Goal: Task Accomplishment & Management: Use online tool/utility

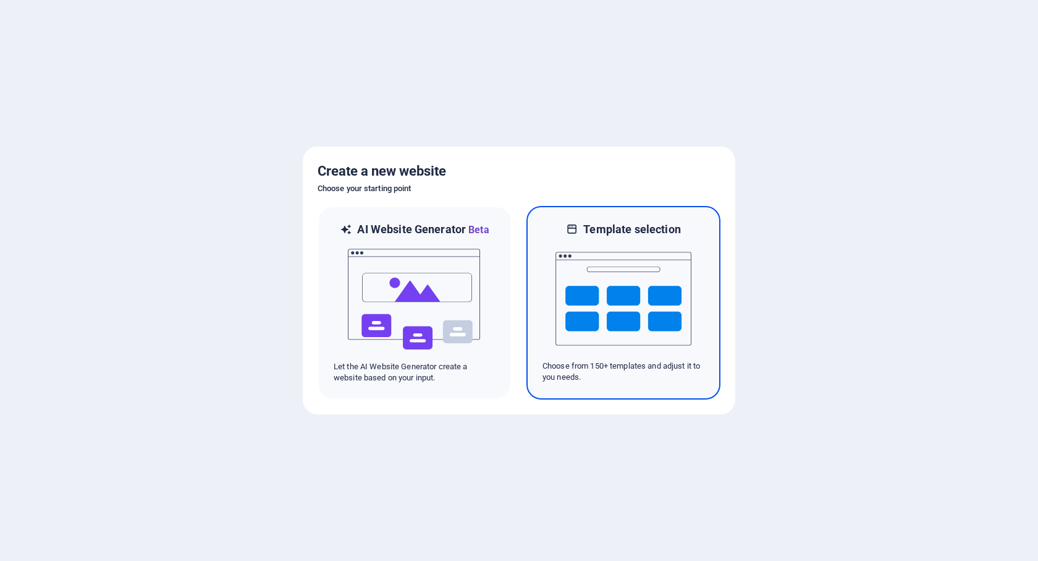
click at [634, 291] on img at bounding box center [624, 299] width 136 height 124
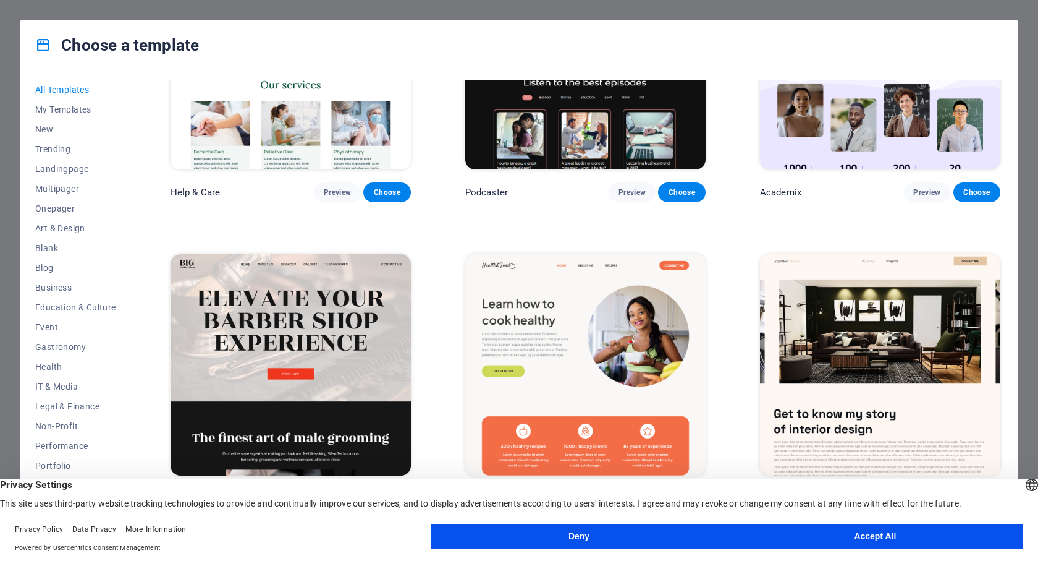
scroll to position [1607, 0]
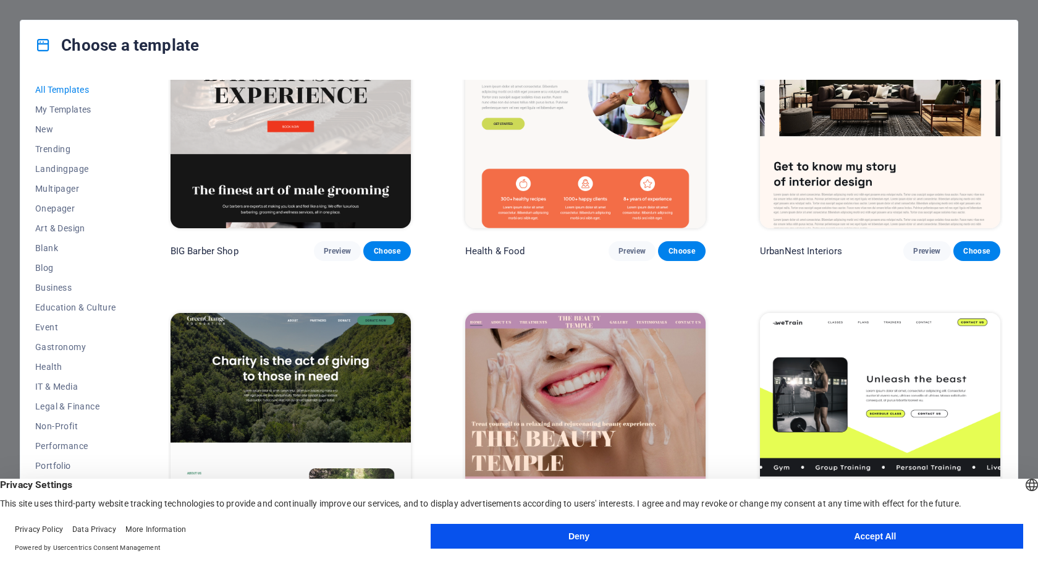
click at [883, 537] on button "Accept All" at bounding box center [875, 536] width 296 height 25
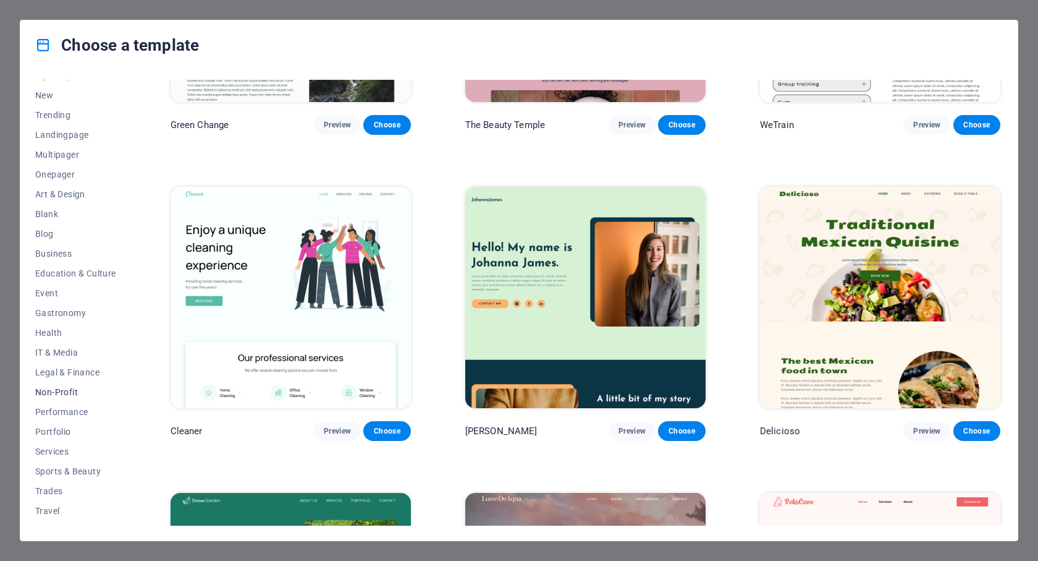
scroll to position [49, 0]
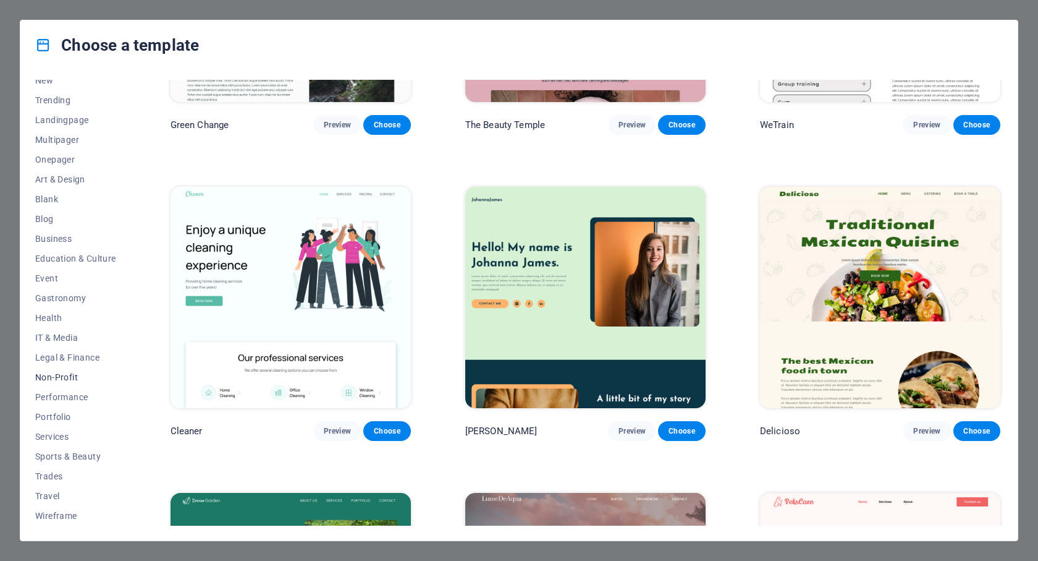
click at [67, 378] on span "Non-Profit" at bounding box center [75, 377] width 81 height 10
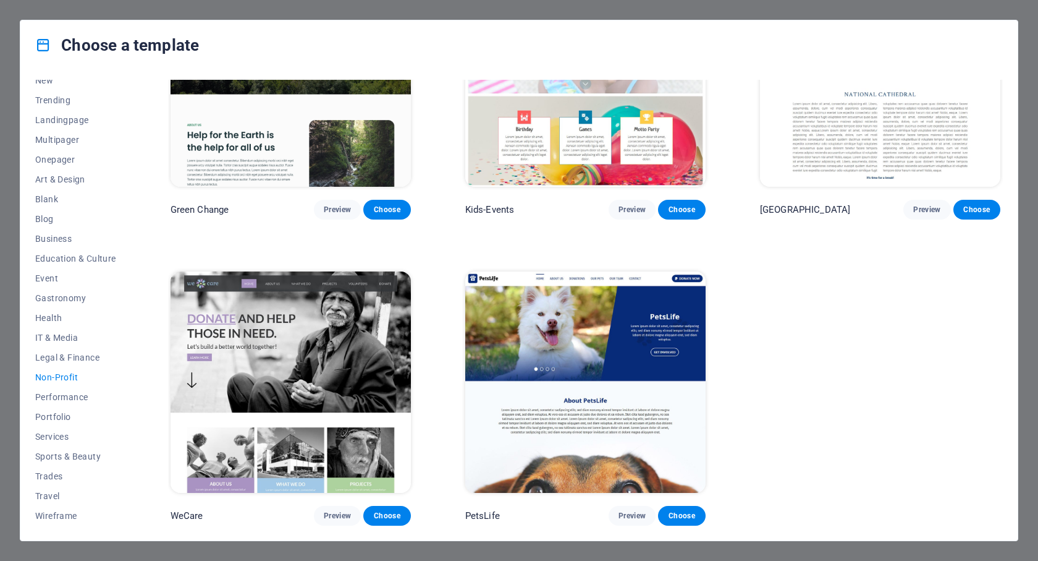
scroll to position [114, 0]
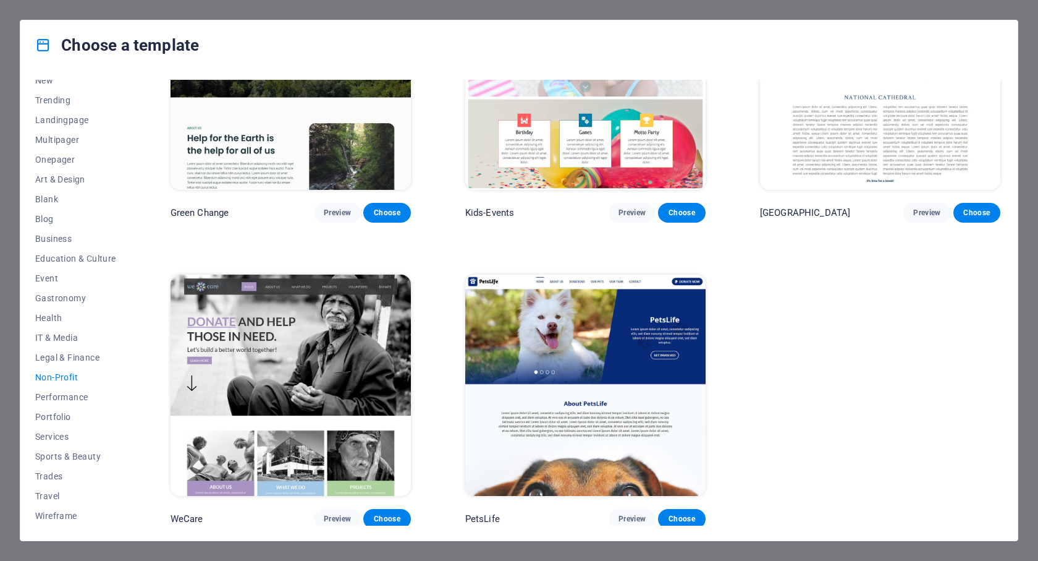
click at [342, 344] on img at bounding box center [291, 385] width 240 height 222
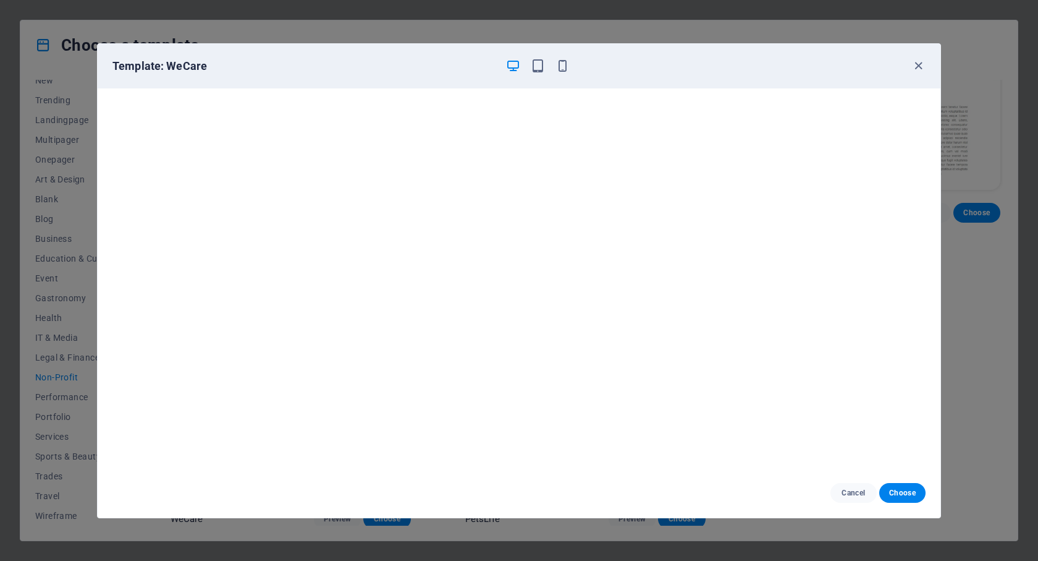
scroll to position [3, 0]
click at [899, 491] on span "Choose" at bounding box center [902, 493] width 27 height 10
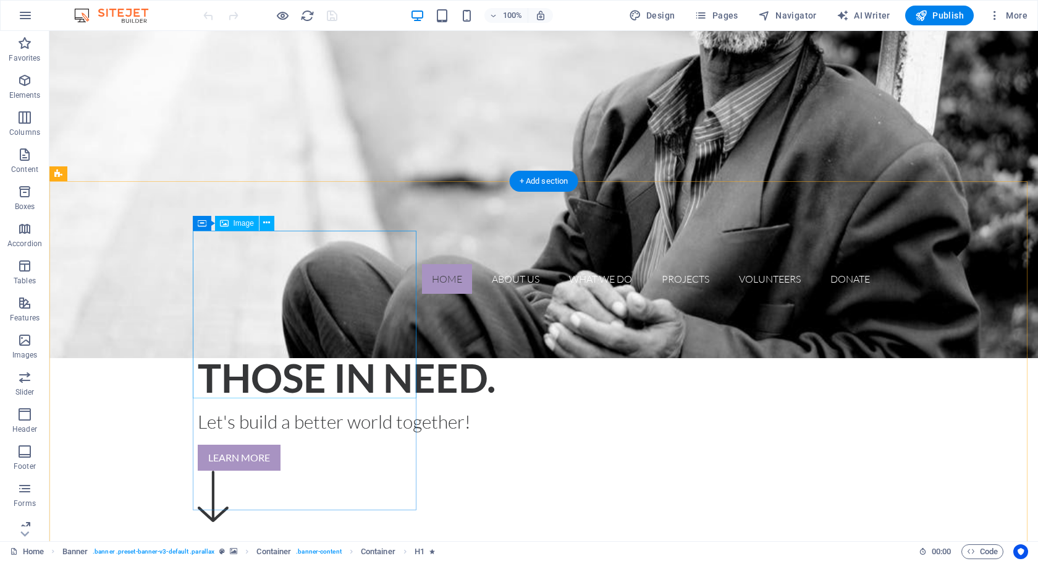
scroll to position [309, 0]
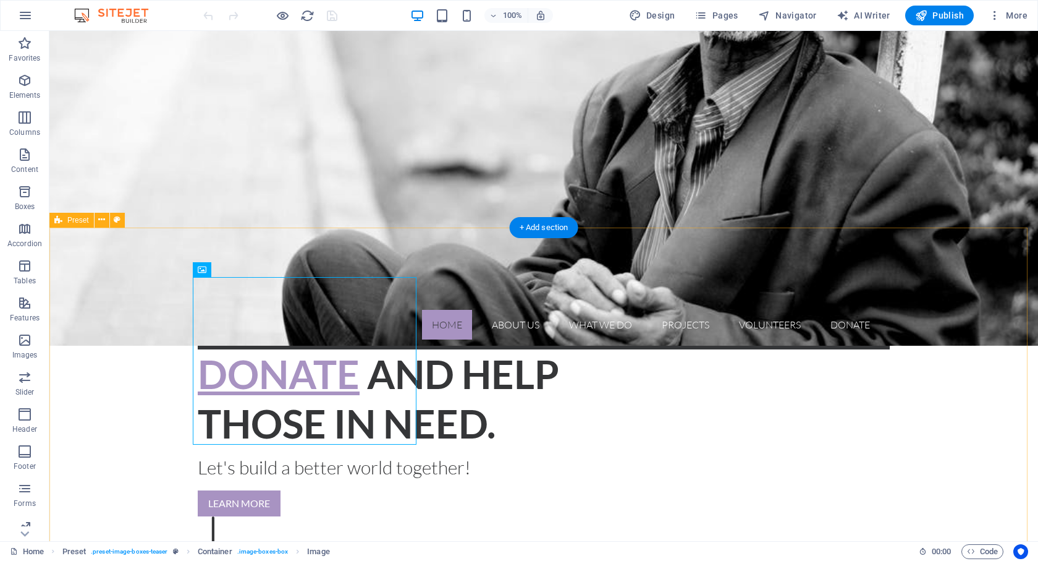
scroll to position [185, 0]
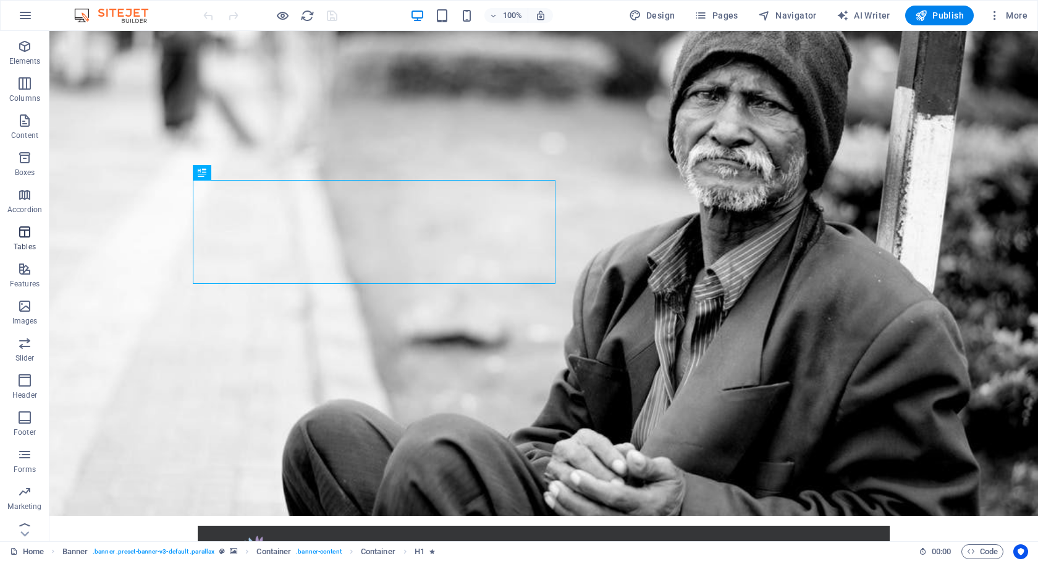
scroll to position [46, 0]
click at [127, 12] on img at bounding box center [117, 15] width 93 height 15
click at [81, 13] on img at bounding box center [117, 15] width 93 height 15
click at [28, 9] on icon "button" at bounding box center [25, 15] width 15 height 15
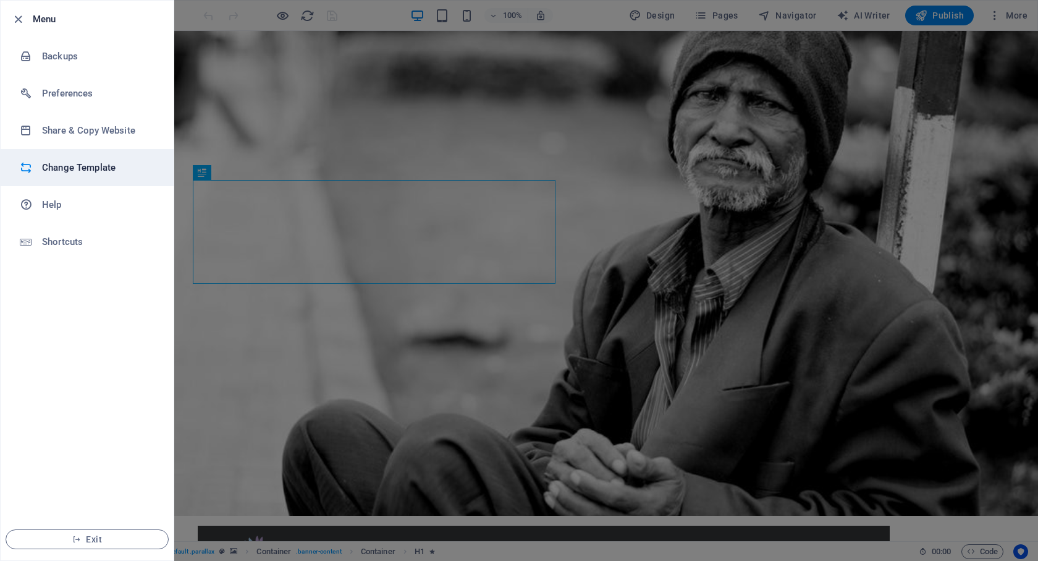
click at [83, 169] on h6 "Change Template" at bounding box center [99, 167] width 114 height 15
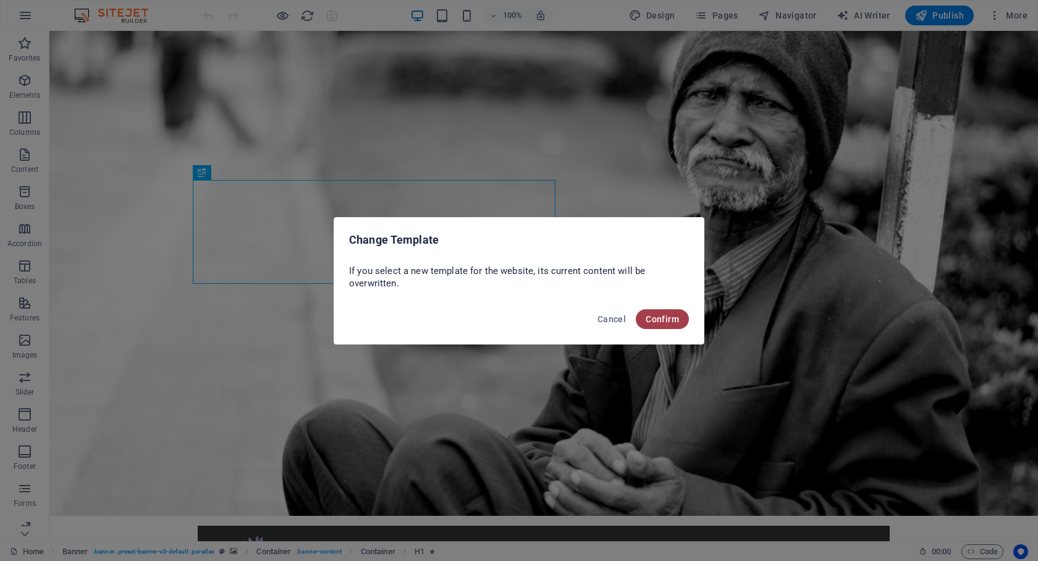
click at [659, 317] on span "Confirm" at bounding box center [662, 319] width 33 height 10
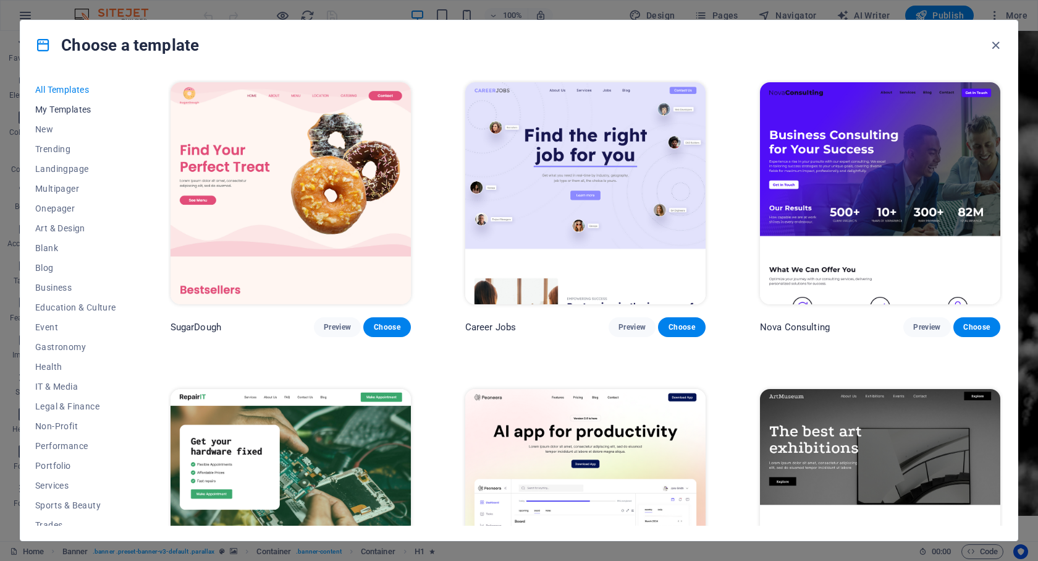
click at [66, 108] on span "My Templates" at bounding box center [75, 109] width 81 height 10
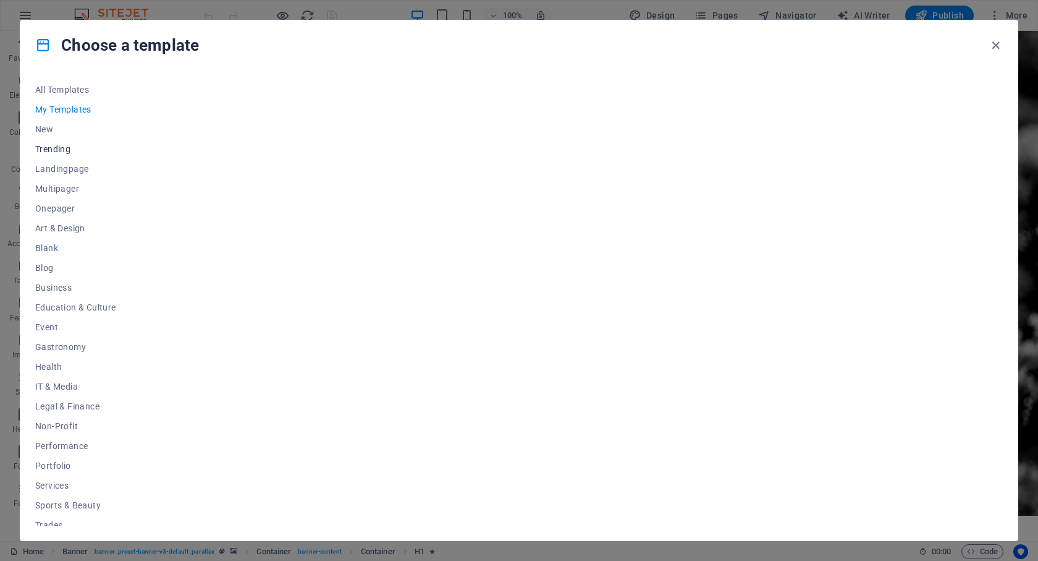
click at [61, 147] on span "Trending" at bounding box center [75, 149] width 81 height 10
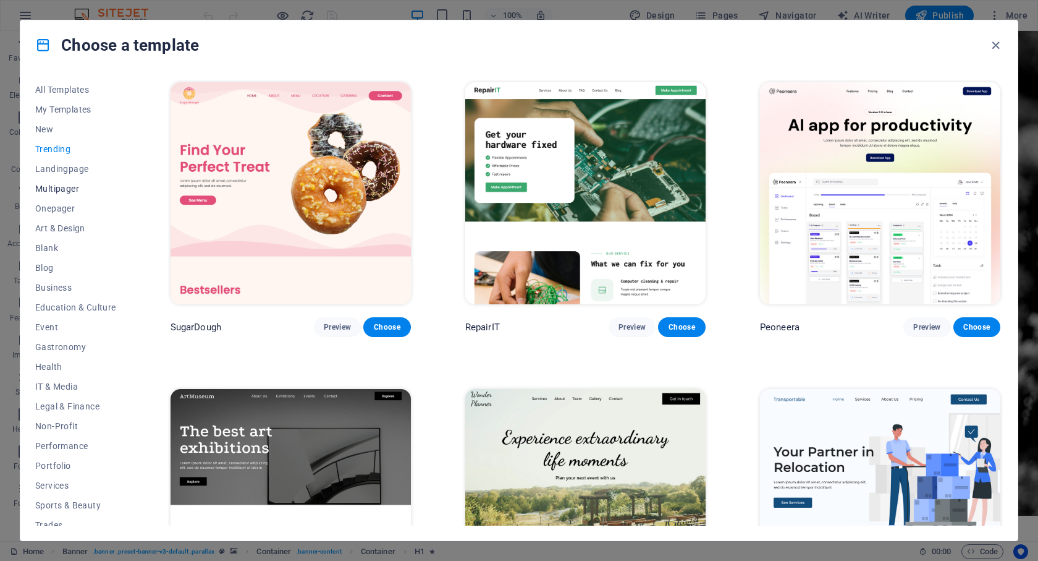
click at [56, 187] on span "Multipager" at bounding box center [75, 189] width 81 height 10
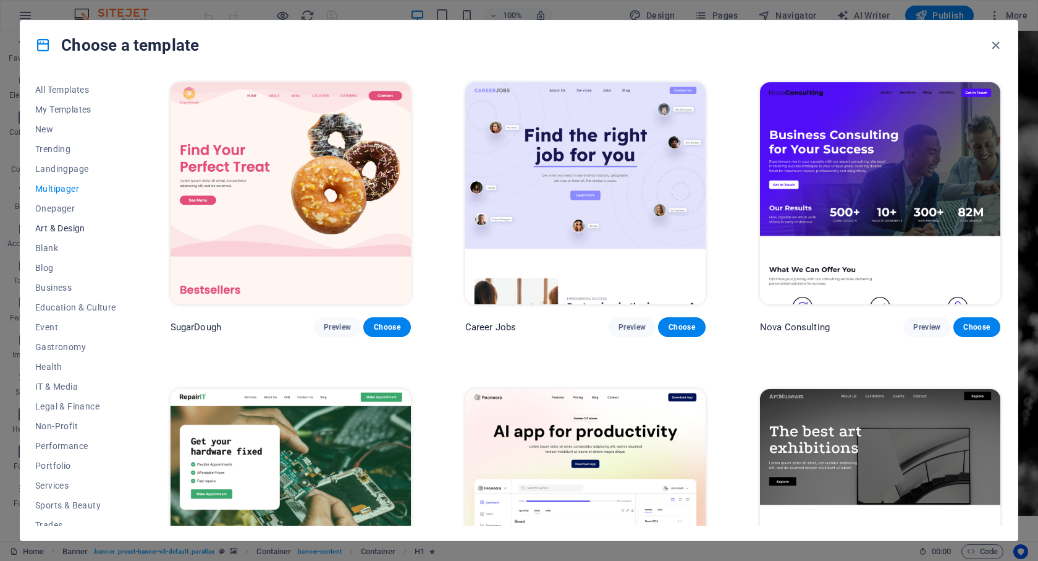
click at [64, 231] on span "Art & Design" at bounding box center [75, 228] width 81 height 10
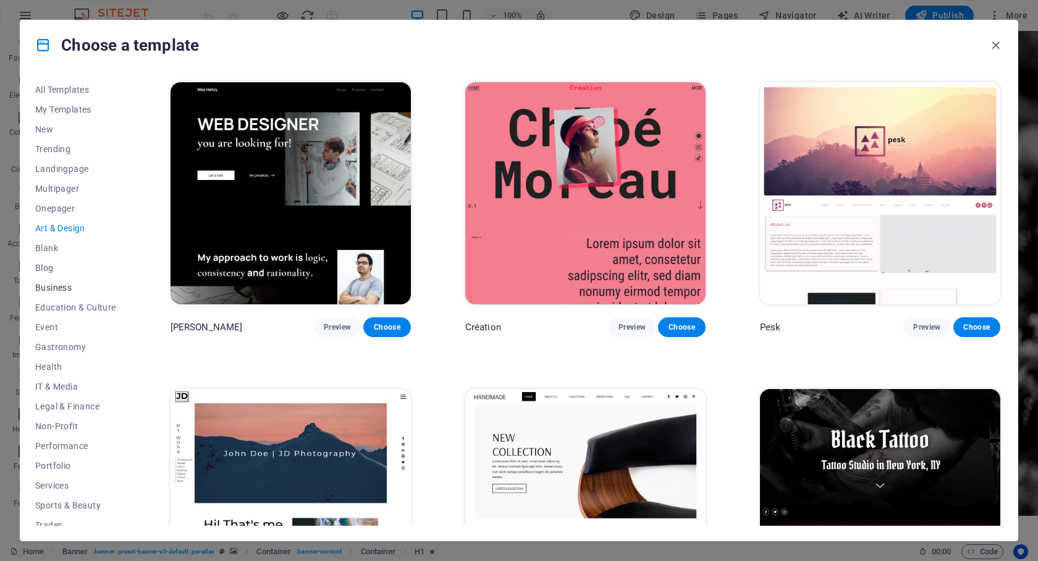
click at [58, 288] on span "Business" at bounding box center [75, 287] width 81 height 10
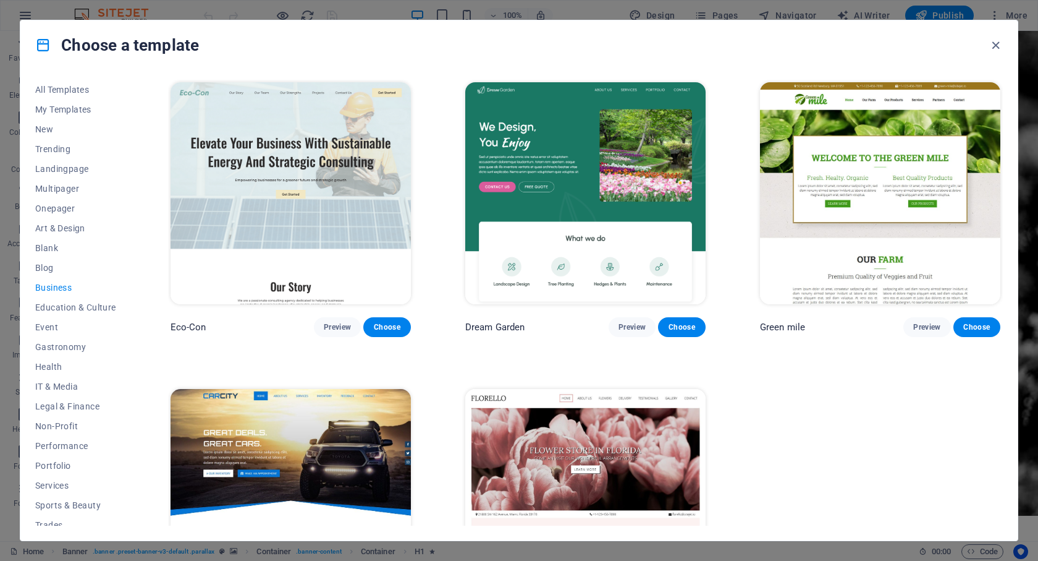
click at [899, 184] on img at bounding box center [880, 193] width 240 height 222
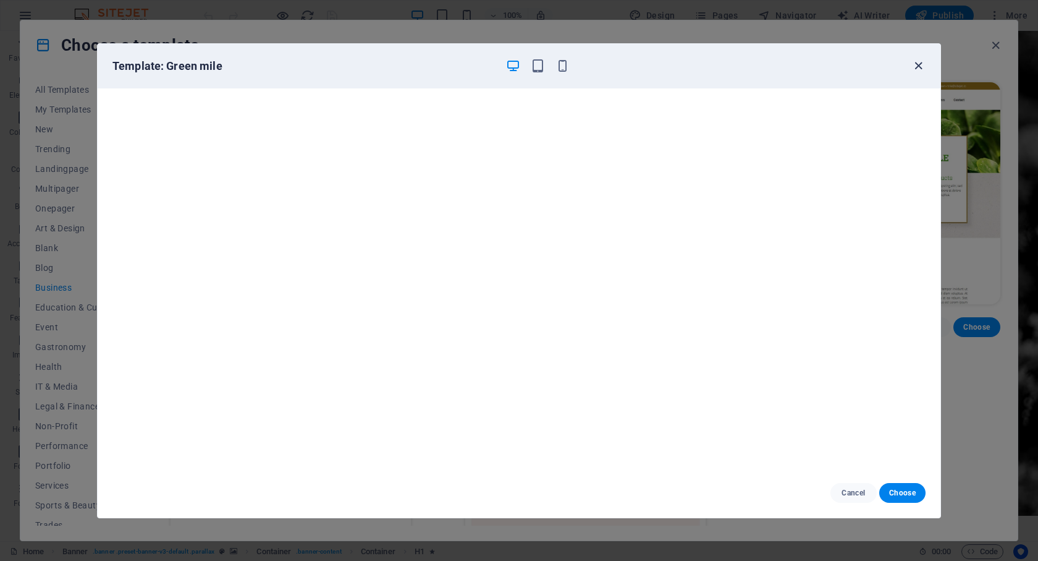
click at [918, 67] on icon "button" at bounding box center [919, 66] width 14 height 14
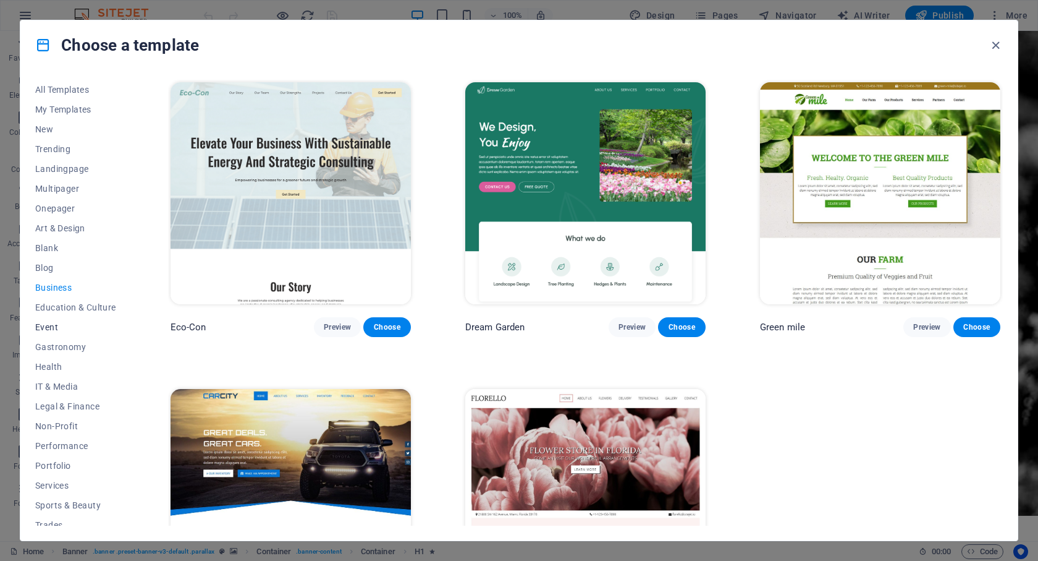
click at [45, 326] on span "Event" at bounding box center [75, 327] width 81 height 10
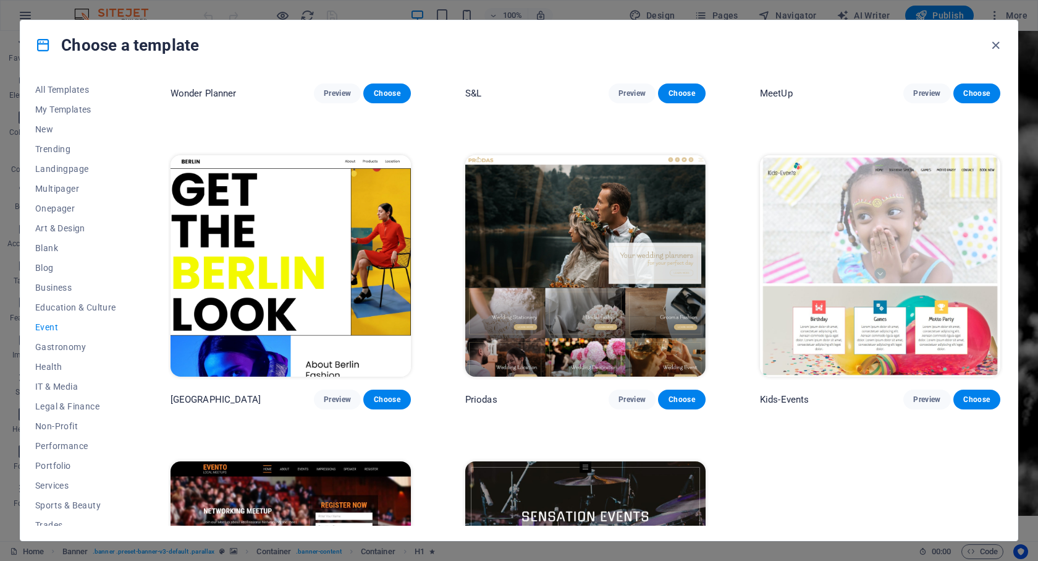
scroll to position [419, 0]
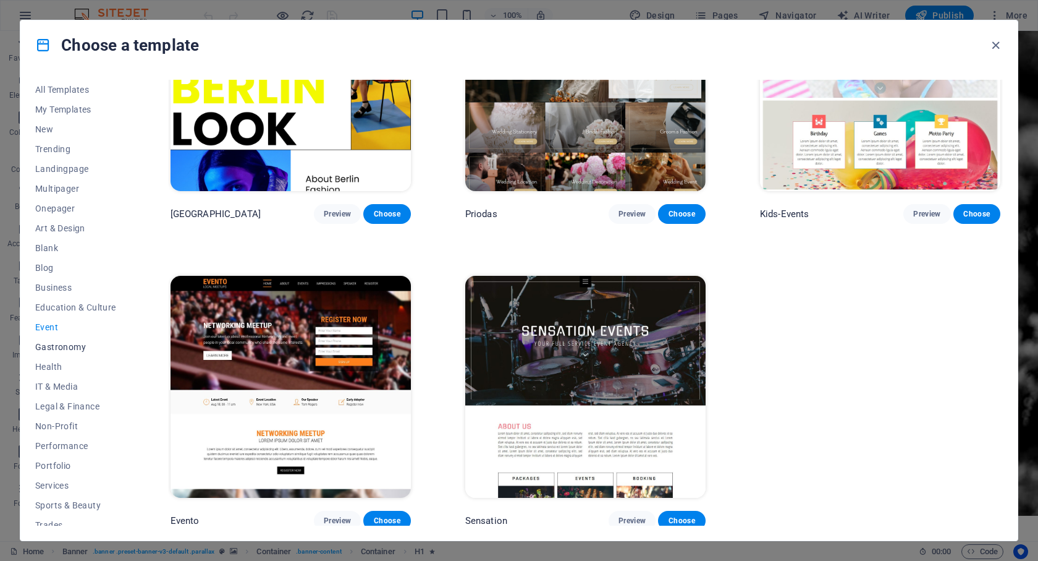
click at [59, 348] on span "Gastronomy" at bounding box center [75, 347] width 81 height 10
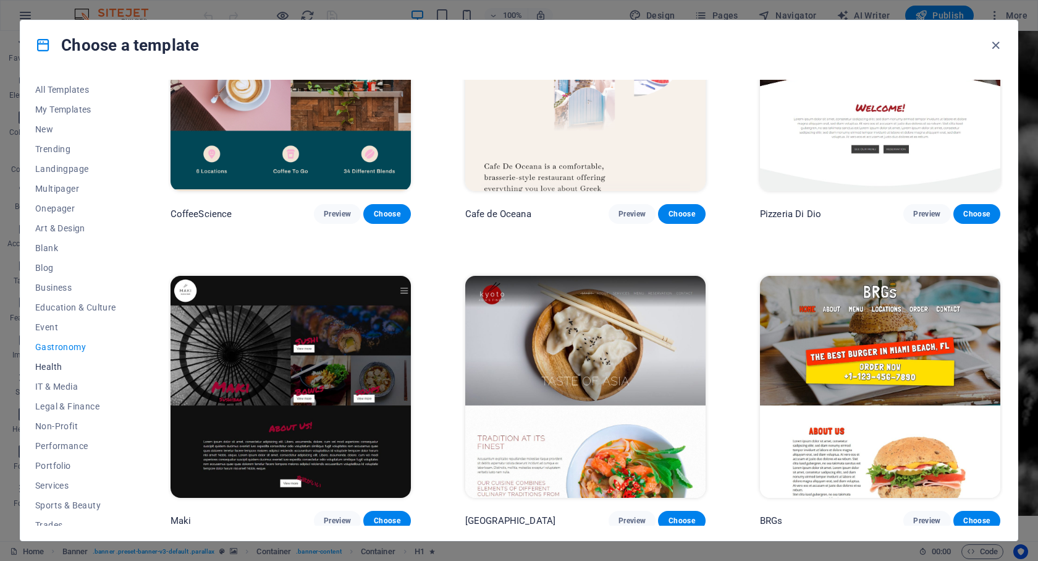
click at [48, 366] on span "Health" at bounding box center [75, 367] width 81 height 10
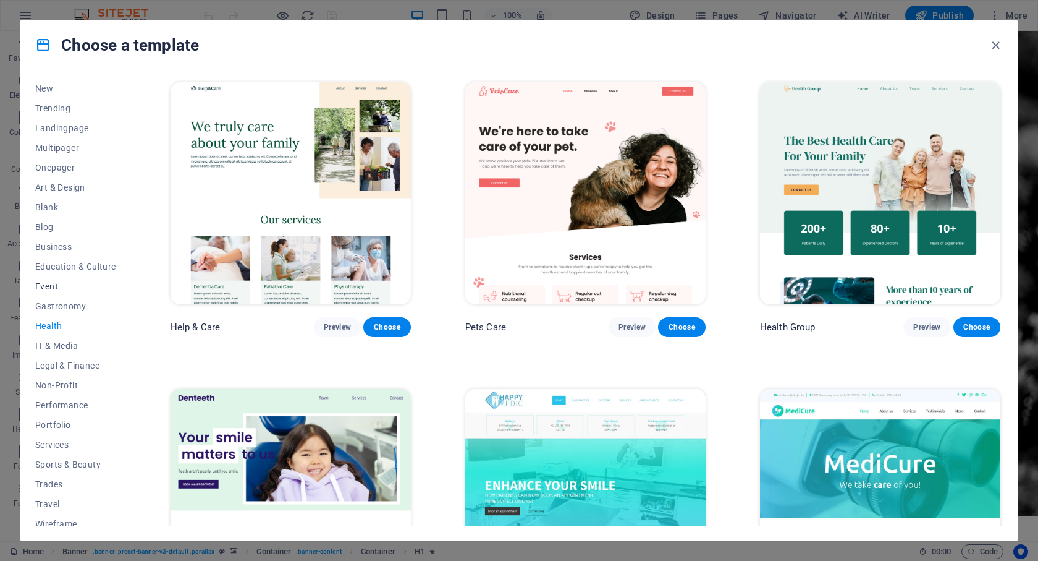
scroll to position [49, 0]
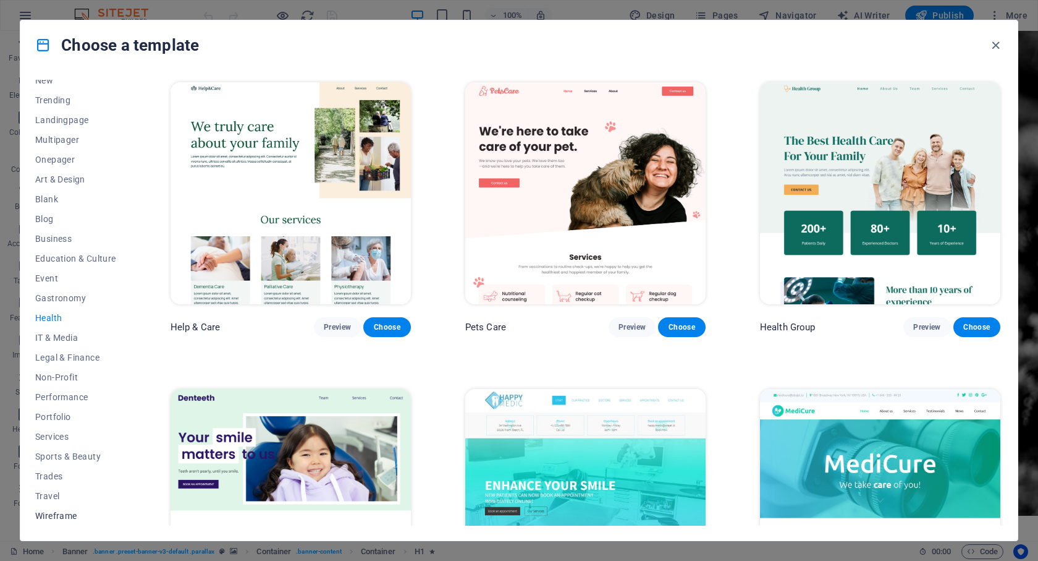
click at [59, 516] on span "Wireframe" at bounding box center [75, 516] width 81 height 10
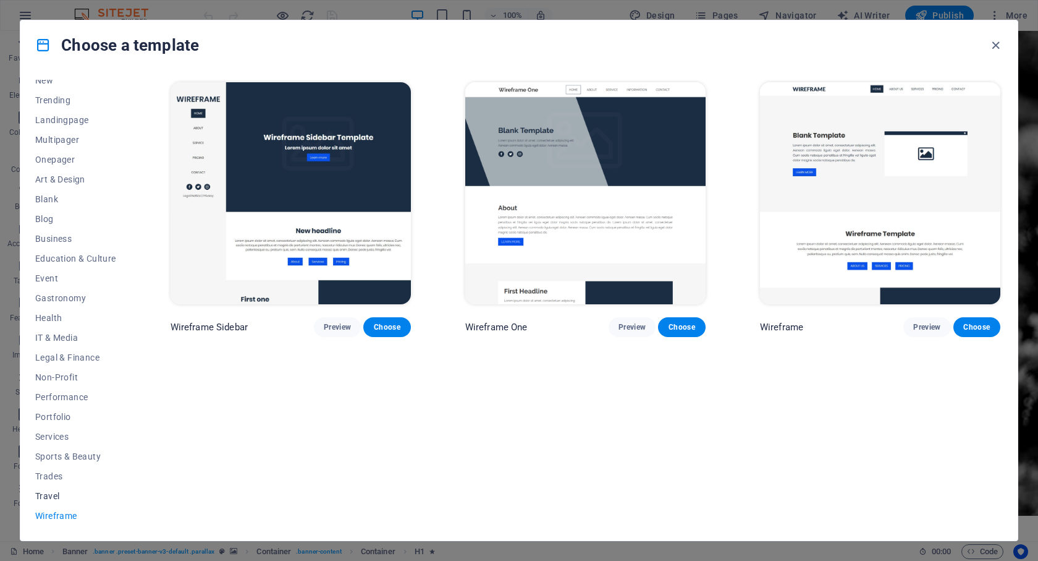
click at [57, 495] on span "Travel" at bounding box center [75, 496] width 81 height 10
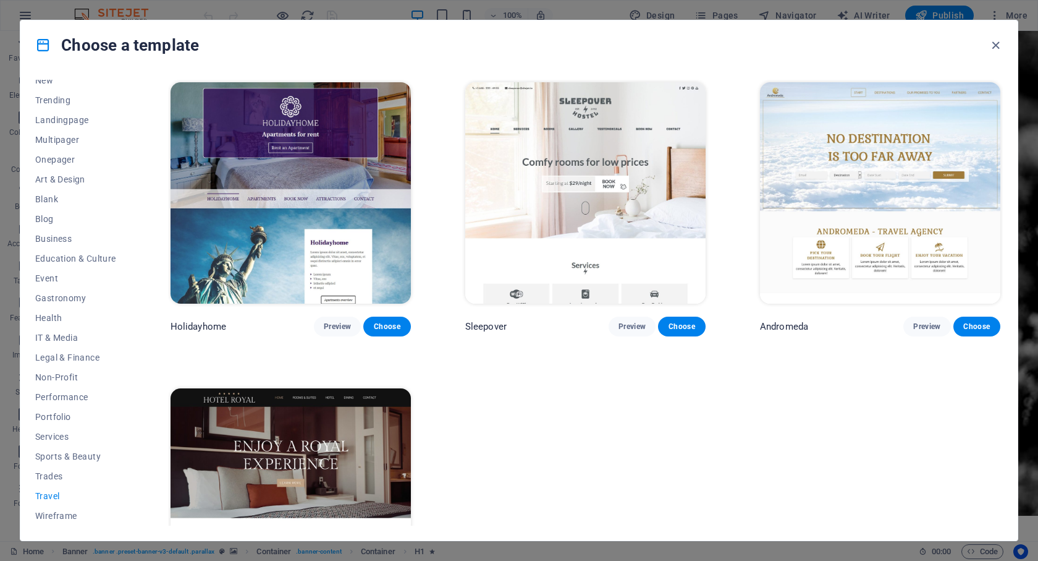
scroll to position [309, 0]
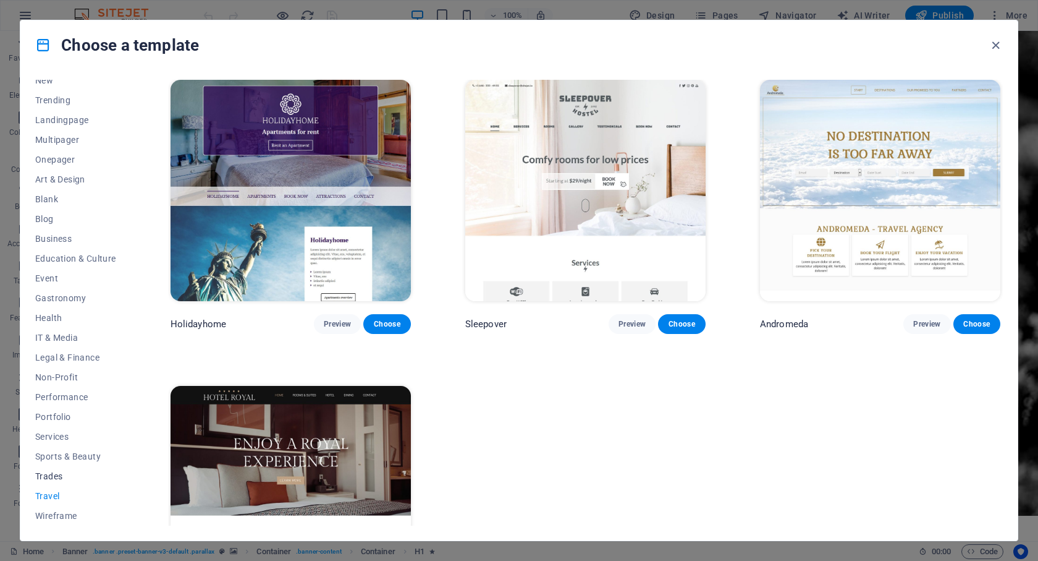
click at [44, 473] on span "Trades" at bounding box center [75, 476] width 81 height 10
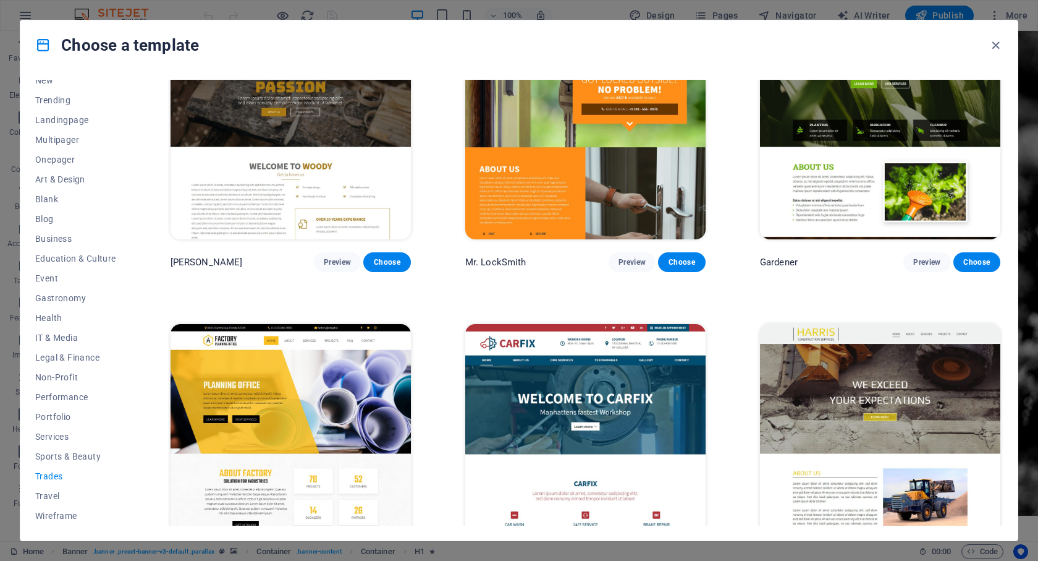
scroll to position [419, 0]
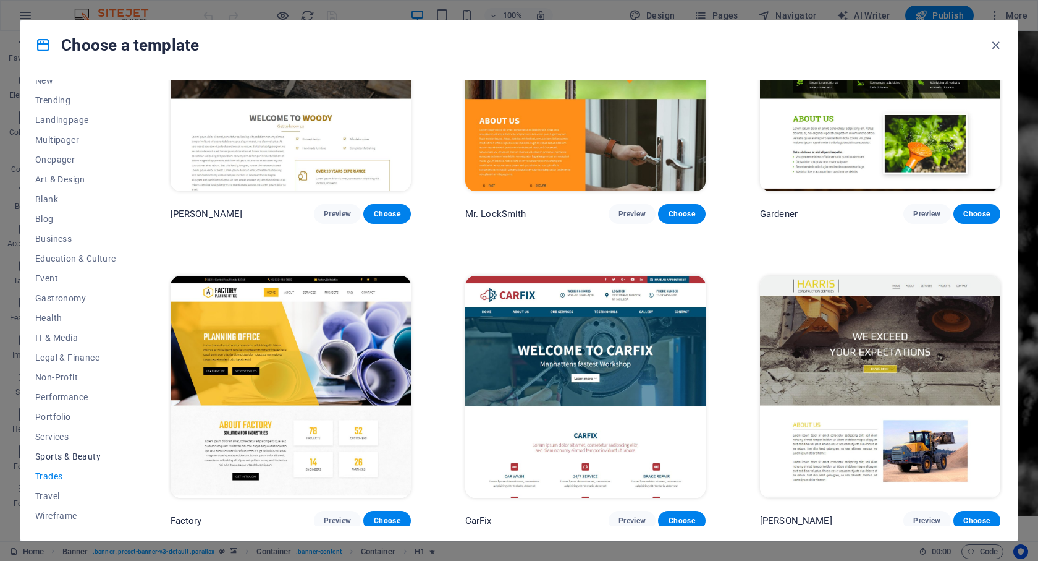
click at [68, 454] on span "Sports & Beauty" at bounding box center [75, 456] width 81 height 10
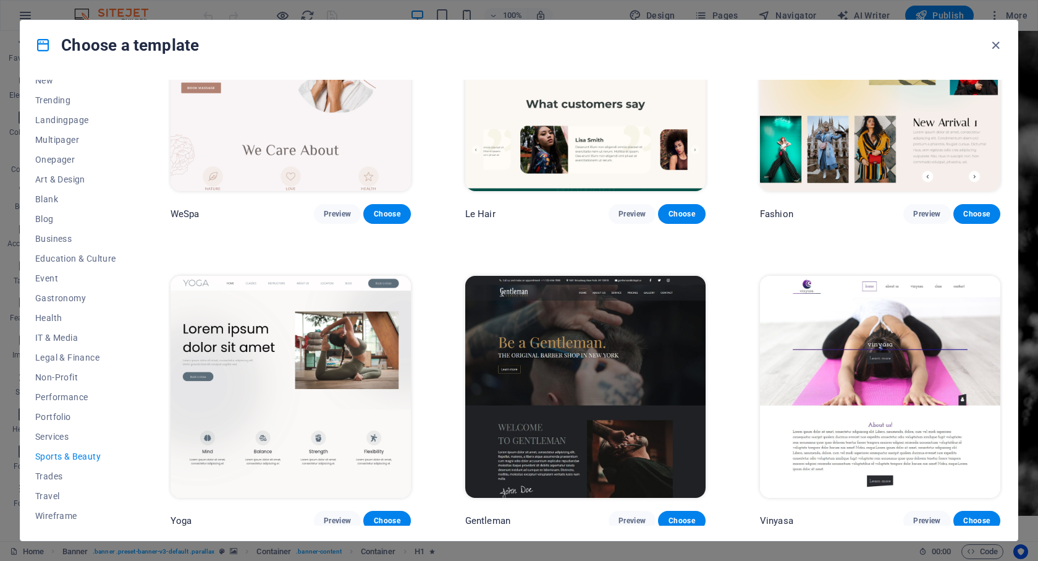
scroll to position [0, 0]
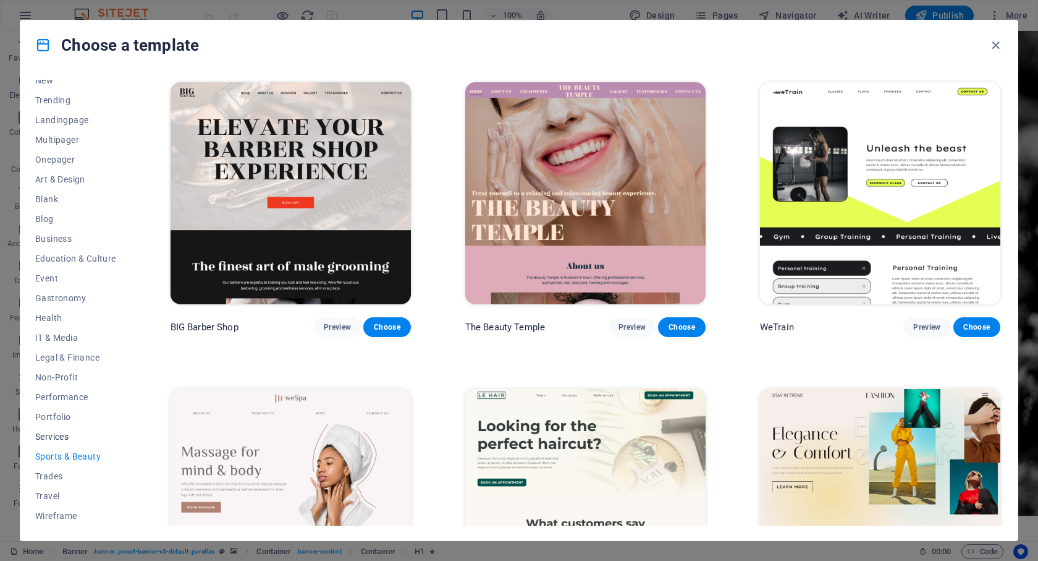
click at [62, 438] on span "Services" at bounding box center [75, 436] width 81 height 10
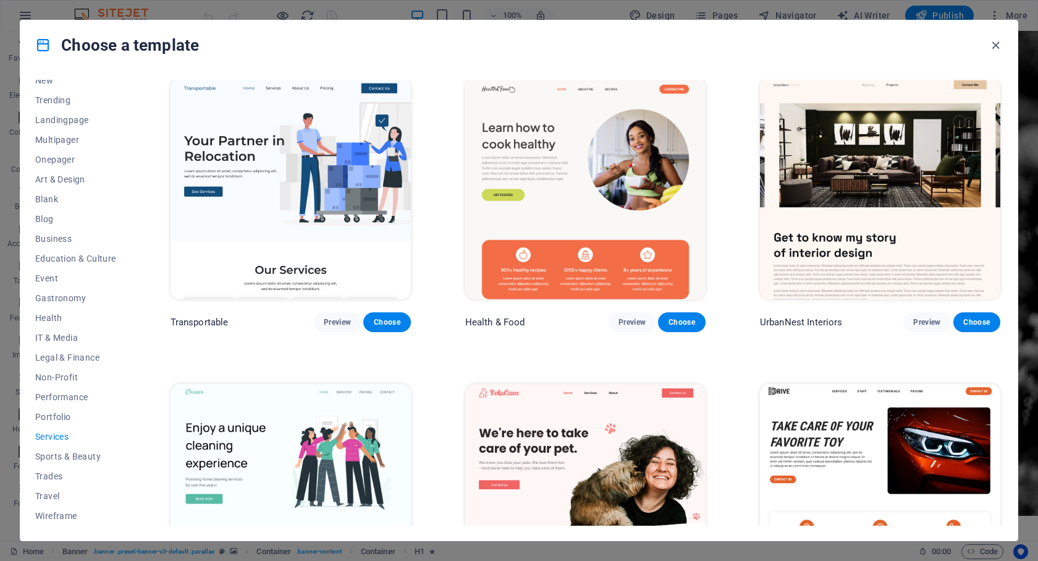
scroll to position [309, 0]
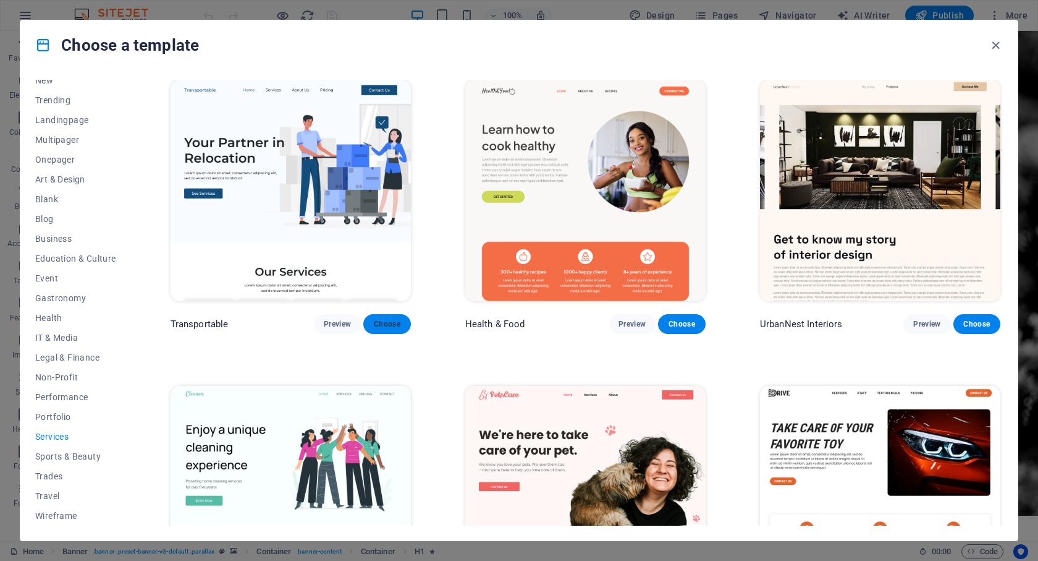
click at [375, 319] on span "Choose" at bounding box center [386, 324] width 27 height 10
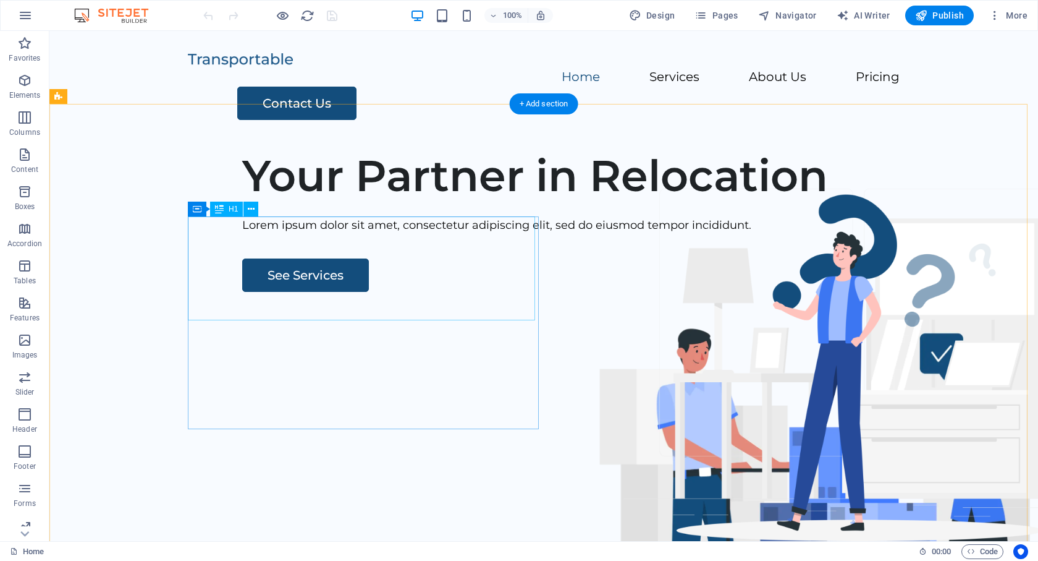
click at [417, 201] on div "Your Partner in Relocation" at bounding box center [608, 176] width 732 height 52
click at [424, 201] on div "Your Partner in Relocation" at bounding box center [608, 176] width 732 height 52
drag, startPoint x: 431, startPoint y: 297, endPoint x: 227, endPoint y: 242, distance: 211.8
click at [242, 201] on div "Your Partner in Relocation" at bounding box center [608, 176] width 732 height 52
click at [359, 201] on div "Your Partner in Relocation" at bounding box center [608, 176] width 732 height 52
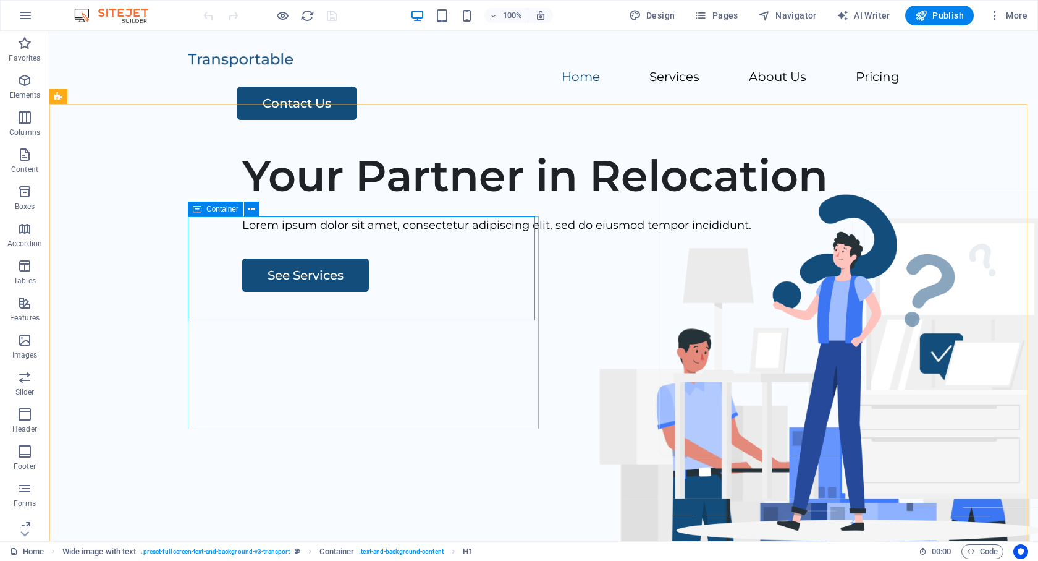
click at [197, 214] on icon at bounding box center [197, 208] width 9 height 15
click at [249, 210] on icon at bounding box center [251, 209] width 7 height 13
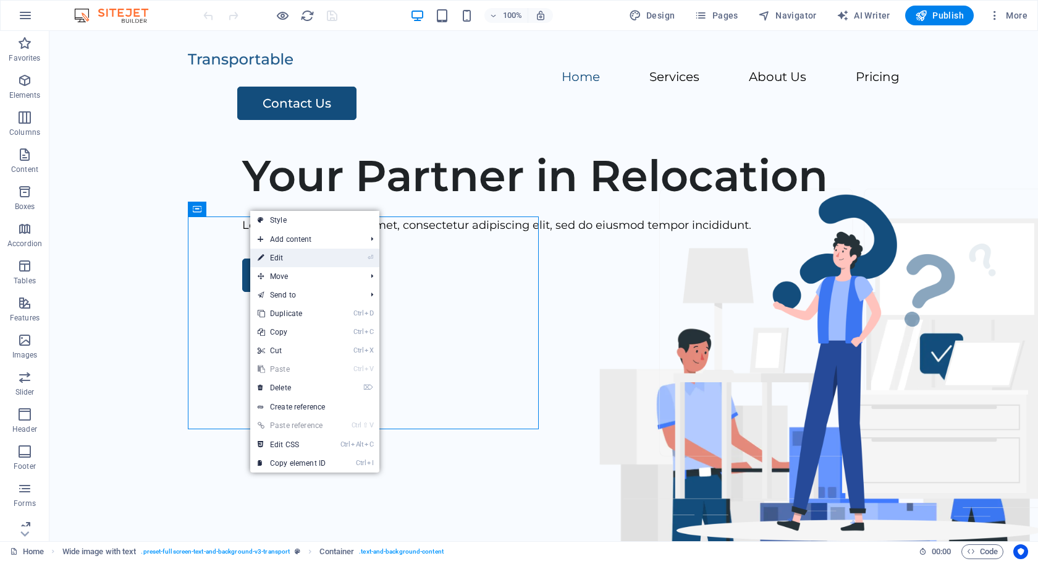
click at [267, 252] on link "⏎ Edit" at bounding box center [291, 257] width 83 height 19
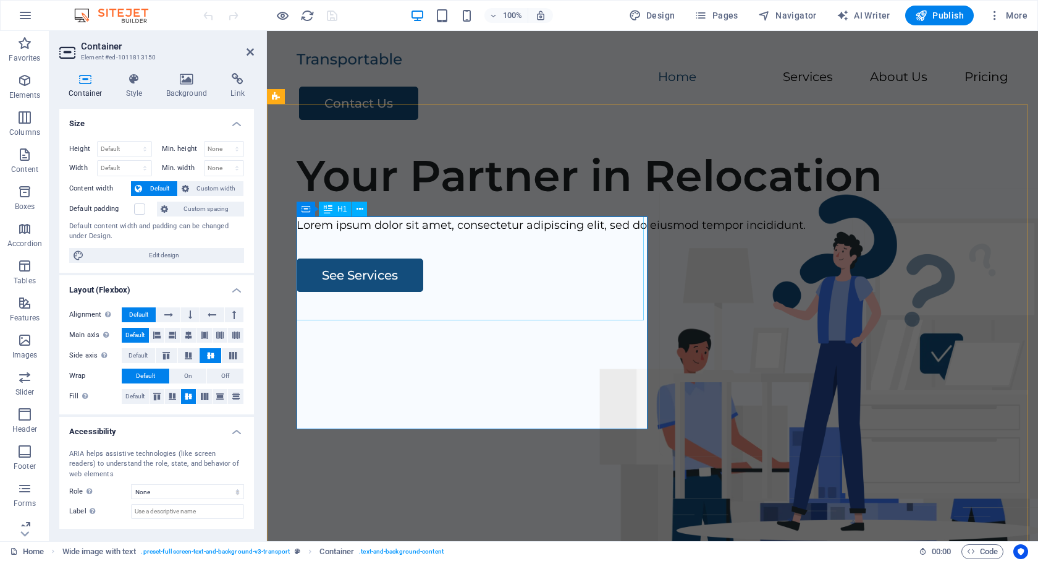
click at [457, 201] on div "Your Partner in Relocation" at bounding box center [663, 176] width 732 height 52
drag, startPoint x: 486, startPoint y: 286, endPoint x: 654, endPoint y: 273, distance: 168.6
click at [654, 201] on div "Your Partner in Relocation" at bounding box center [663, 176] width 732 height 52
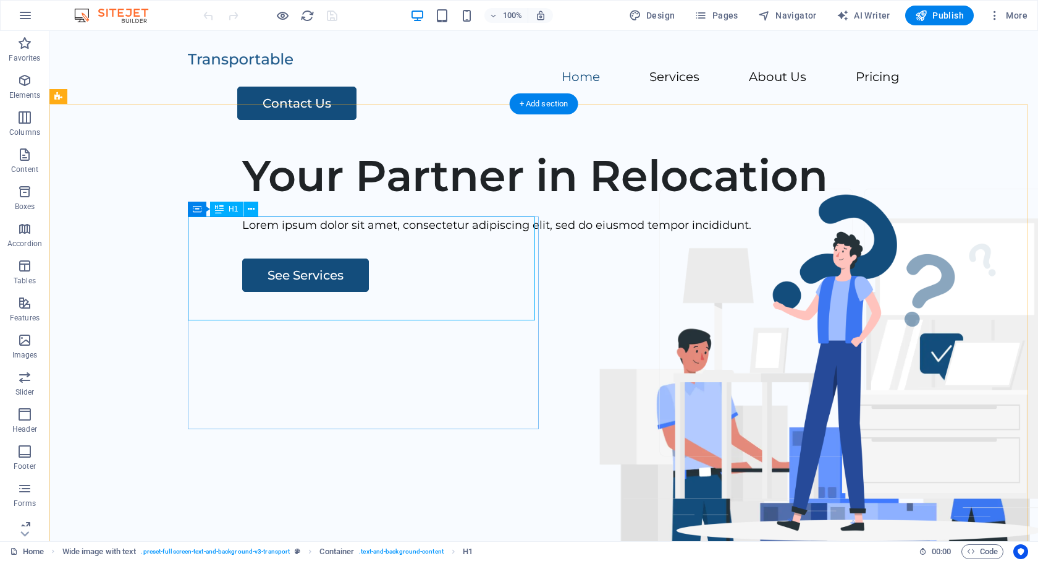
click at [443, 201] on div "Your Partner in Relocation" at bounding box center [608, 176] width 732 height 52
click at [428, 201] on div "Your Partner in Relocation" at bounding box center [608, 176] width 732 height 52
click at [437, 201] on div "Your Partner in Relocation" at bounding box center [608, 176] width 732 height 52
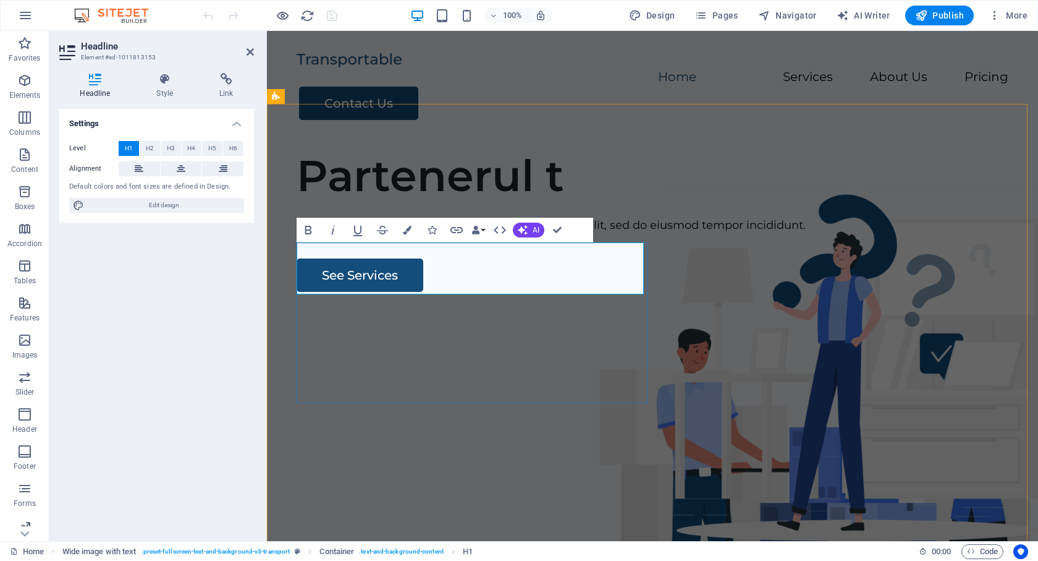
click at [556, 201] on h1 "Partenerul t" at bounding box center [663, 176] width 732 height 52
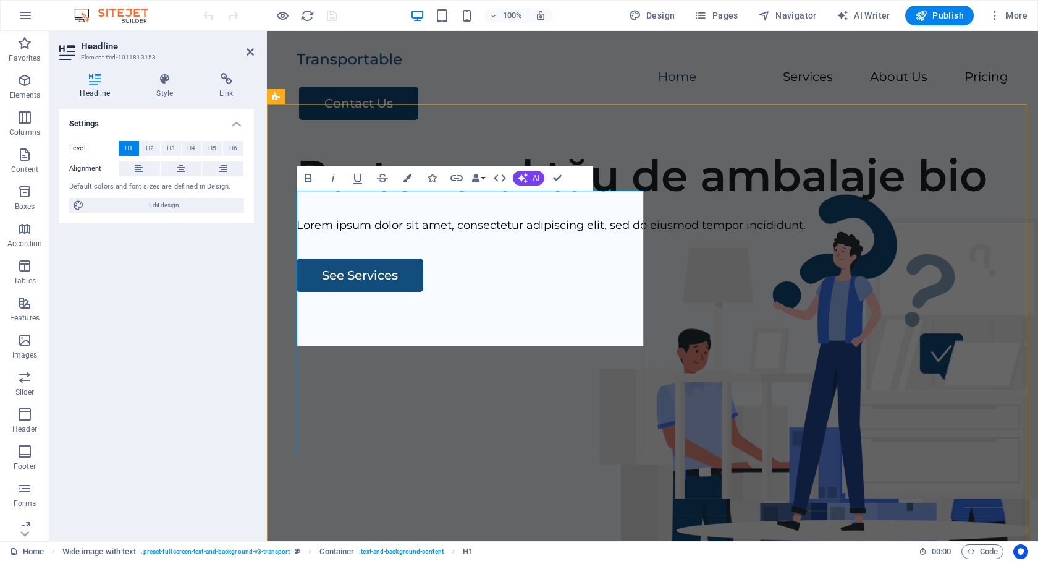
click at [389, 201] on h1 "Partenerul tău de ambalaje bio" at bounding box center [663, 176] width 732 height 52
drag, startPoint x: 385, startPoint y: 315, endPoint x: 300, endPoint y: 310, distance: 85.4
click at [300, 201] on h1 "Partenerul tău de ambalaje bio" at bounding box center [663, 176] width 732 height 52
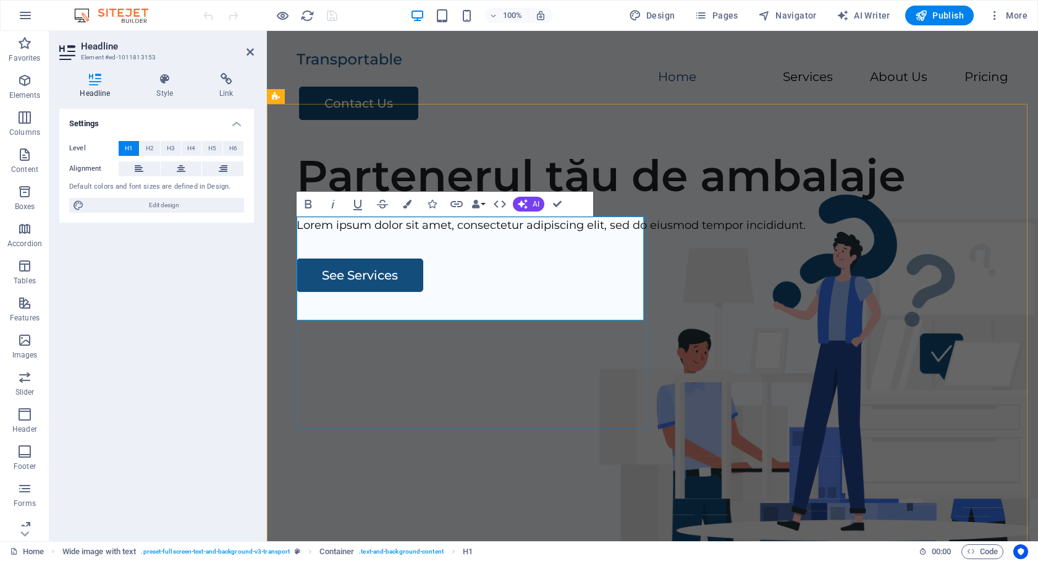
click at [541, 201] on h1 "Partenerul tău de ambalaje" at bounding box center [663, 176] width 732 height 52
click at [521, 201] on h1 "Partenerul tău de ambalaje" at bounding box center [663, 176] width 732 height 52
click at [576, 201] on h1 "Partenerul tău de ambalare" at bounding box center [663, 176] width 732 height 52
drag, startPoint x: 583, startPoint y: 296, endPoint x: 386, endPoint y: 303, distance: 197.9
click at [378, 201] on h1 "Partenerul tău de ambalare" at bounding box center [663, 176] width 732 height 52
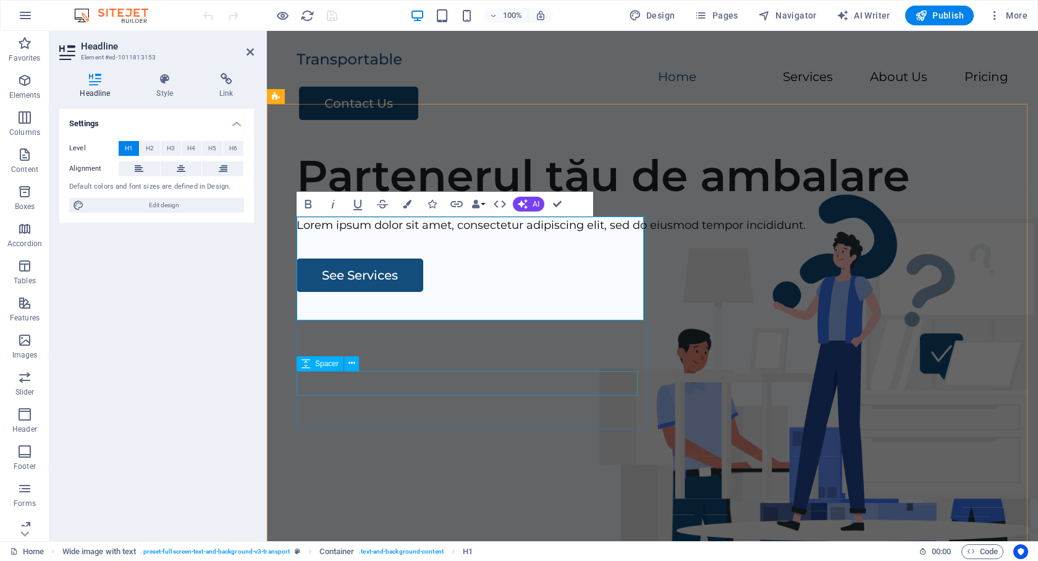
click at [458, 258] on div at bounding box center [663, 246] width 732 height 25
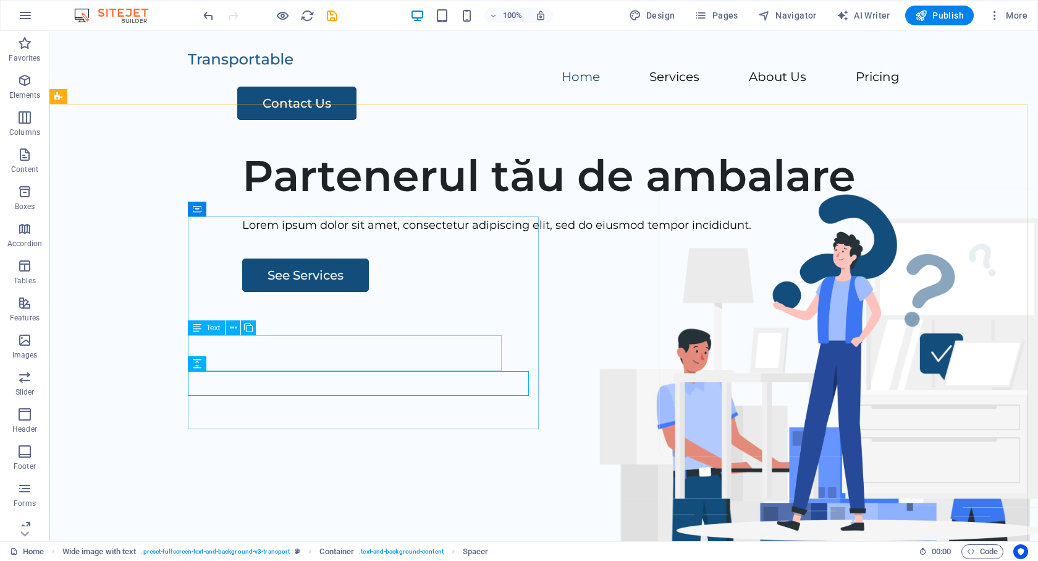
click at [472, 234] on div "Lorem ipsum dolor sit amet, consectetur adipiscing elit, sed do eiusmod tempor …" at bounding box center [608, 225] width 732 height 18
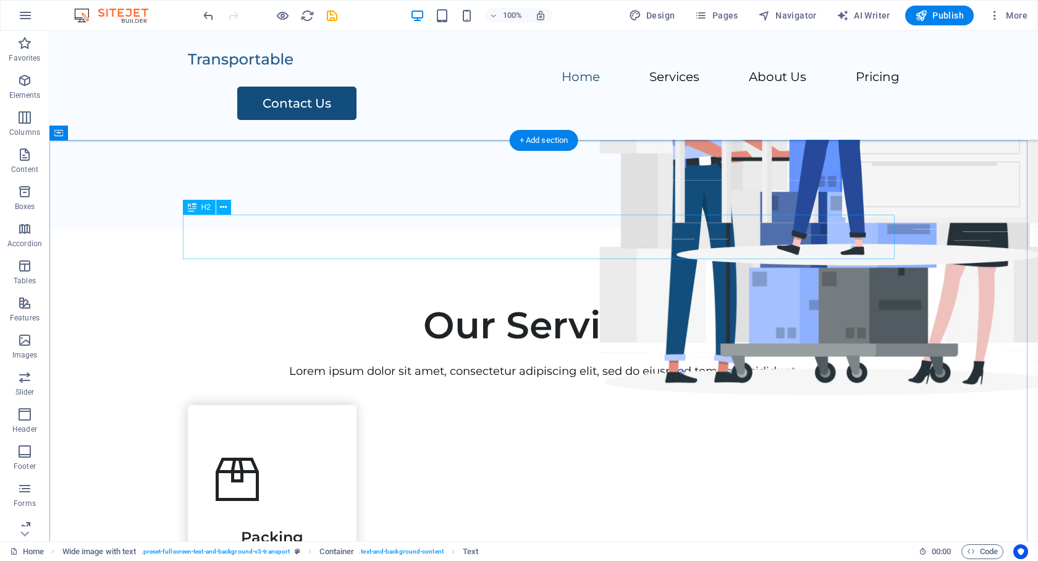
scroll to position [371, 0]
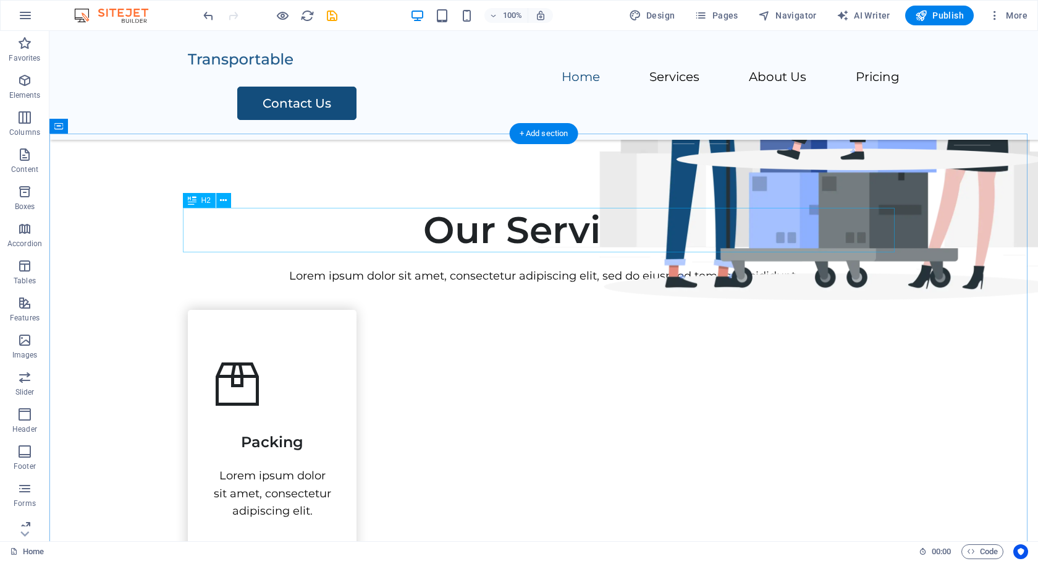
click at [506, 240] on div "Our Services" at bounding box center [544, 230] width 712 height 45
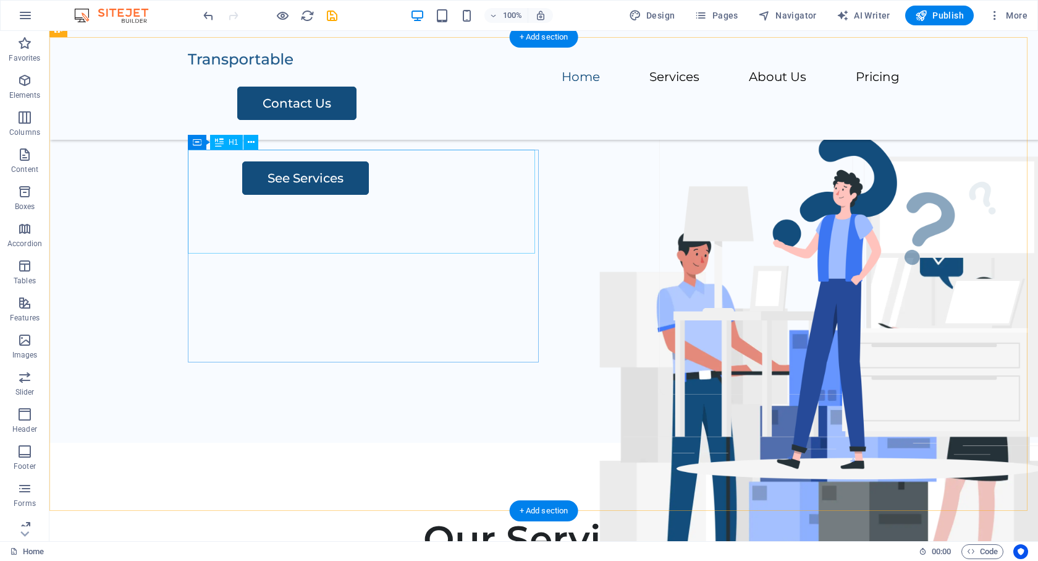
scroll to position [309, 0]
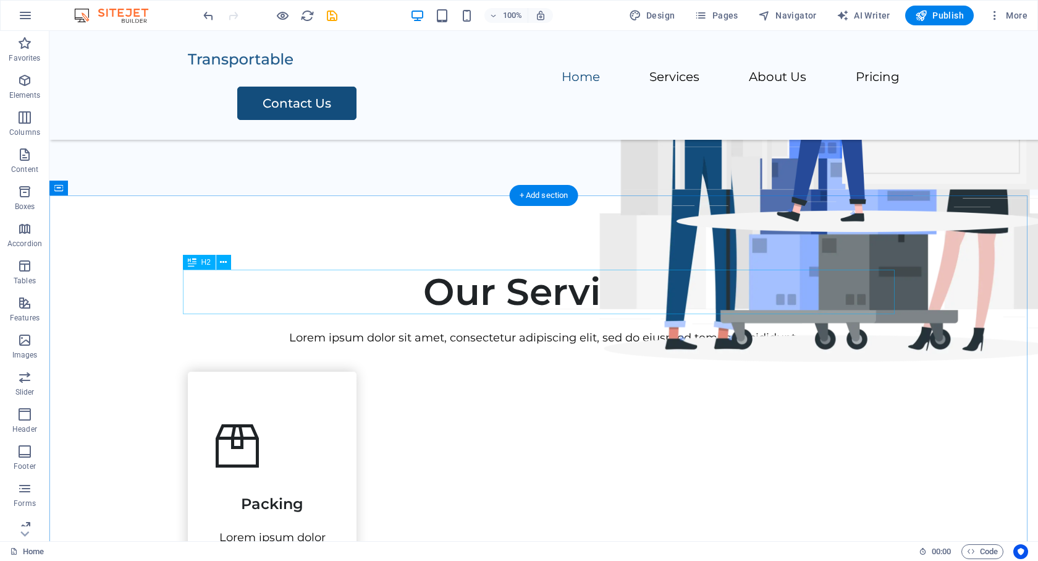
click at [566, 302] on div "Our Services" at bounding box center [544, 291] width 712 height 45
click at [494, 290] on div "Our Services" at bounding box center [544, 291] width 712 height 45
click at [507, 295] on div "Our Services" at bounding box center [544, 291] width 712 height 45
drag, startPoint x: 507, startPoint y: 295, endPoint x: 289, endPoint y: 295, distance: 217.6
click at [507, 295] on div "Our Services" at bounding box center [544, 291] width 712 height 45
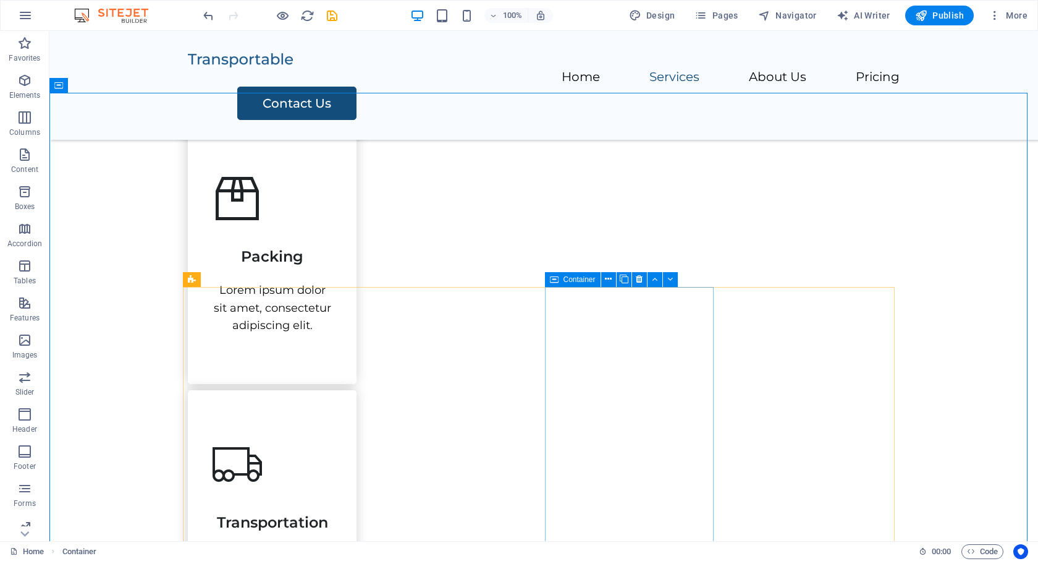
scroll to position [371, 0]
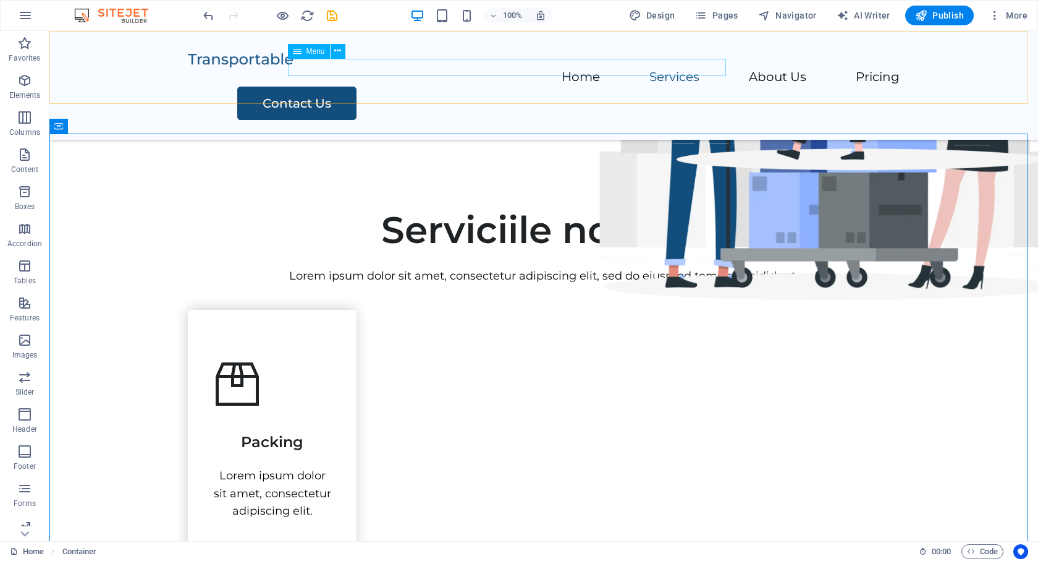
click at [495, 69] on nav "Home Services About Us Pricing" at bounding box center [544, 78] width 712 height 18
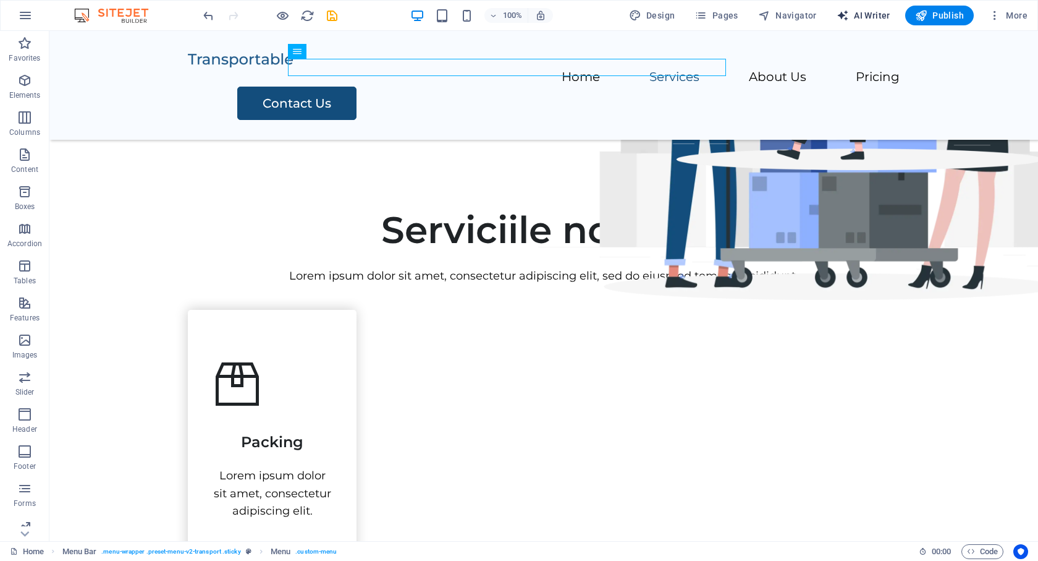
click at [853, 14] on span "AI Writer" at bounding box center [864, 15] width 54 height 12
select select "English"
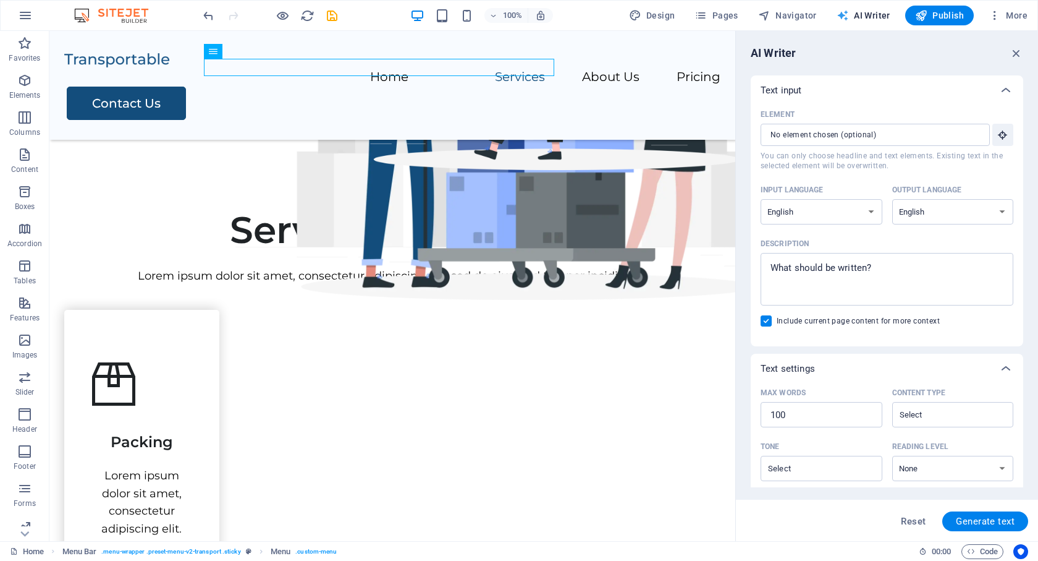
click at [867, 14] on span "AI Writer" at bounding box center [864, 15] width 54 height 12
click at [726, 14] on span "Pages" at bounding box center [716, 15] width 43 height 12
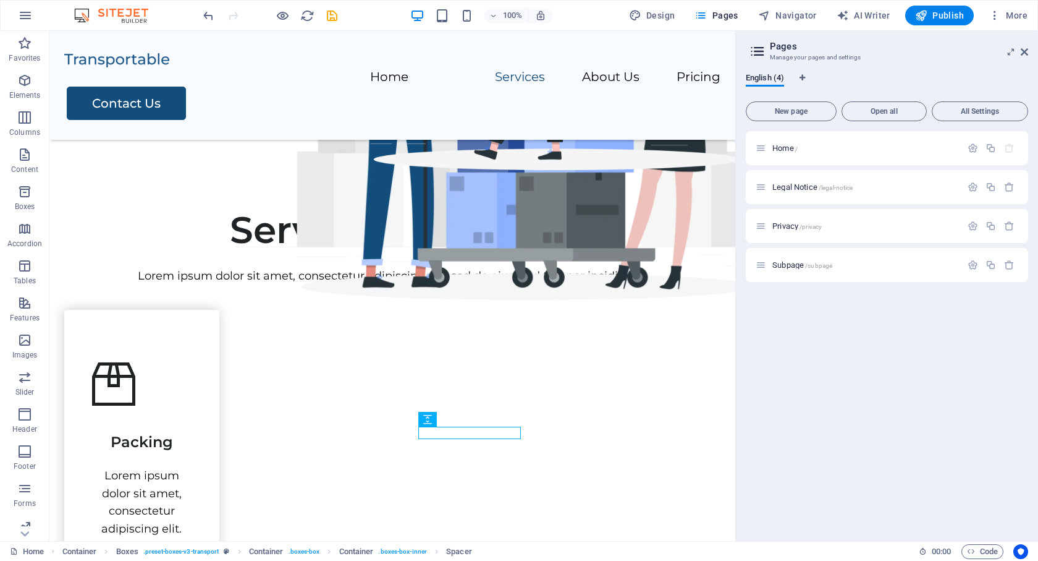
click at [841, 437] on div "Home / Legal Notice /legal-notice Privacy /privacy Subpage /subpage" at bounding box center [887, 331] width 282 height 400
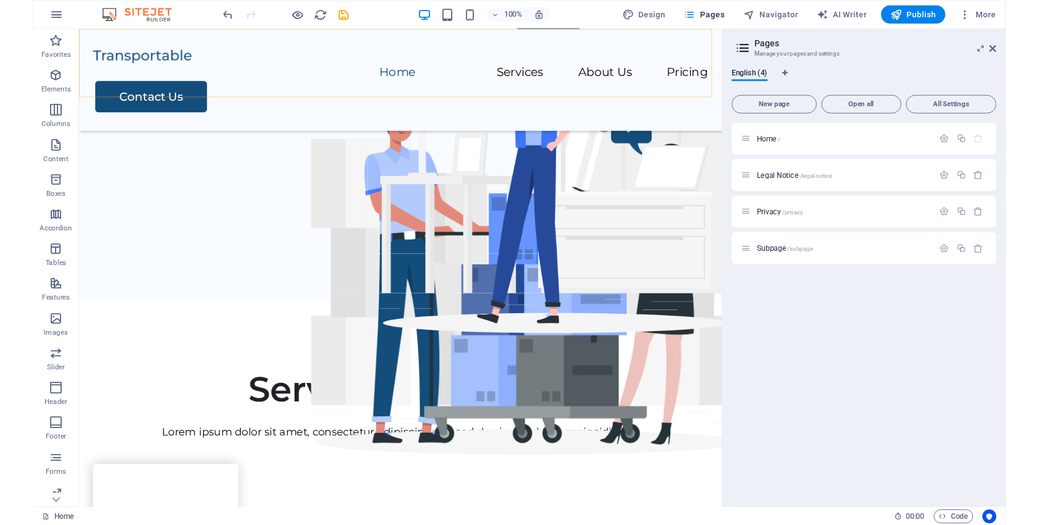
scroll to position [62, 0]
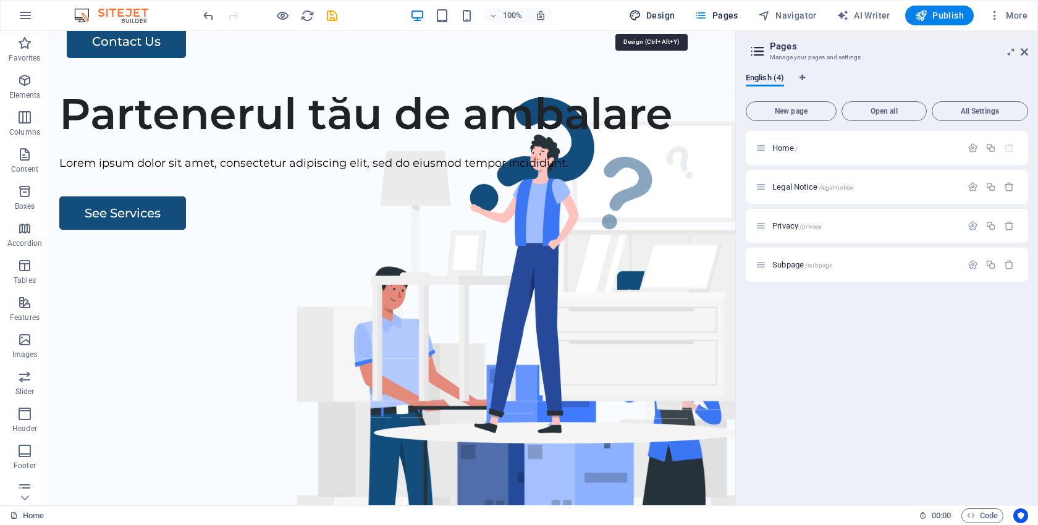
click at [664, 19] on span "Design" at bounding box center [652, 15] width 46 height 12
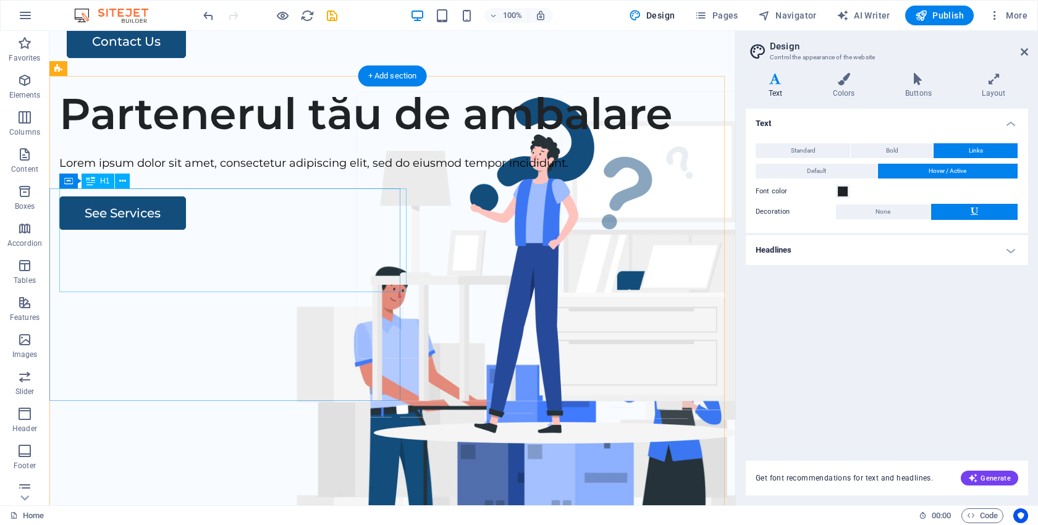
scroll to position [0, 0]
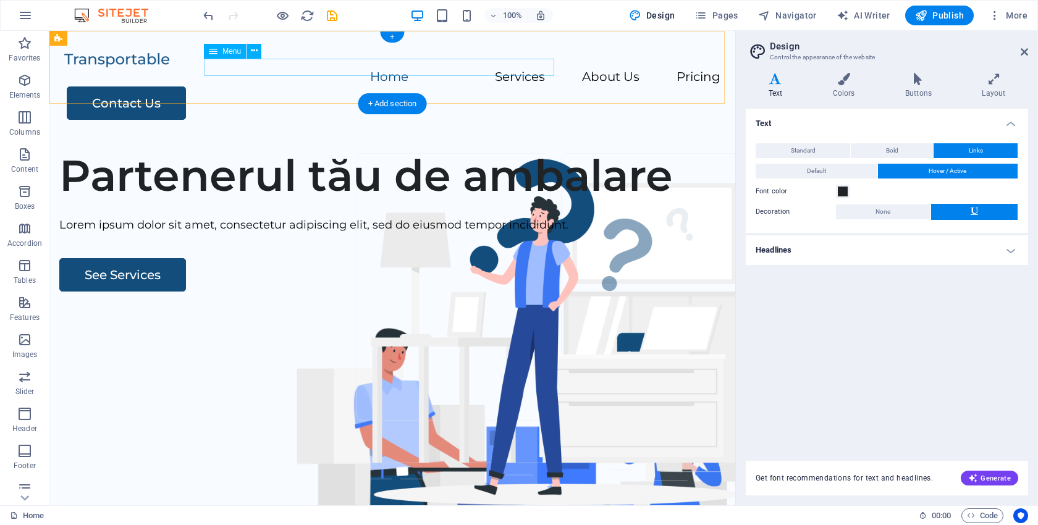
click at [355, 72] on nav "Home Services About Us Pricing" at bounding box center [392, 78] width 656 height 18
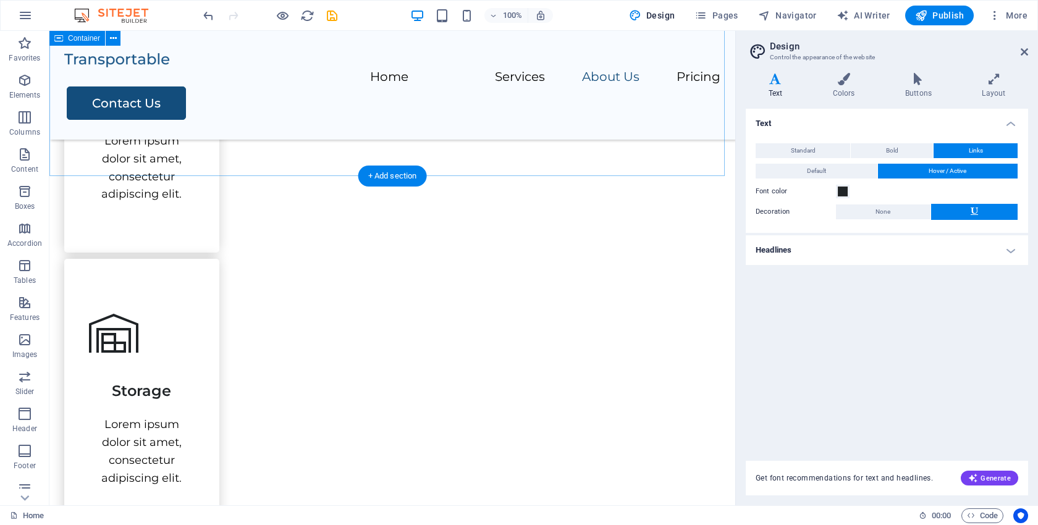
scroll to position [803, 0]
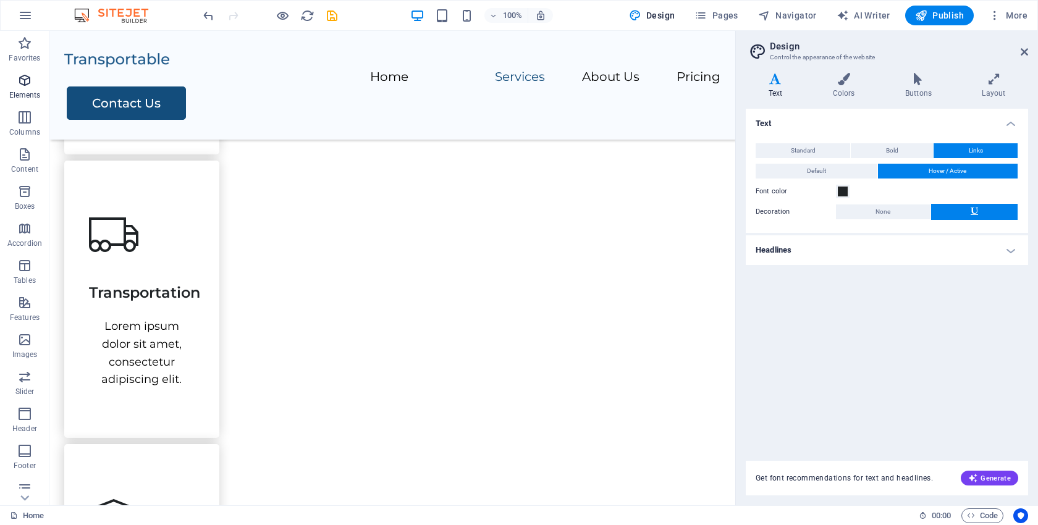
click at [22, 88] on span "Elements" at bounding box center [24, 88] width 49 height 30
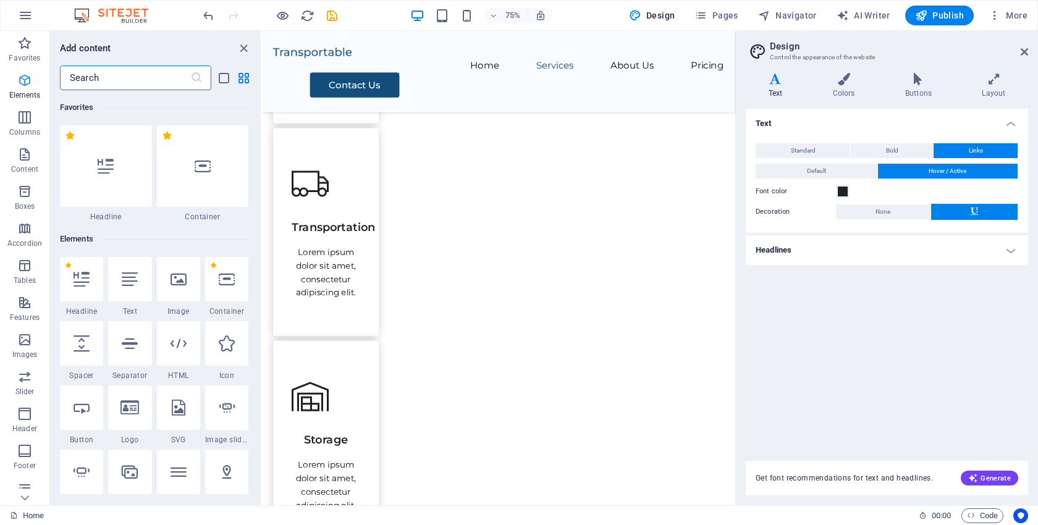
scroll to position [132, 0]
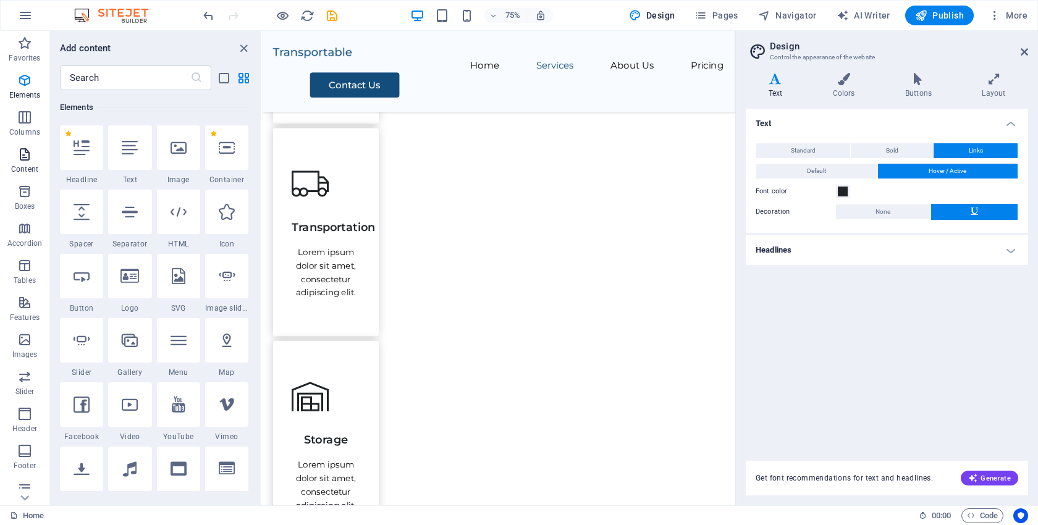
click at [29, 164] on p "Content" at bounding box center [24, 169] width 27 height 10
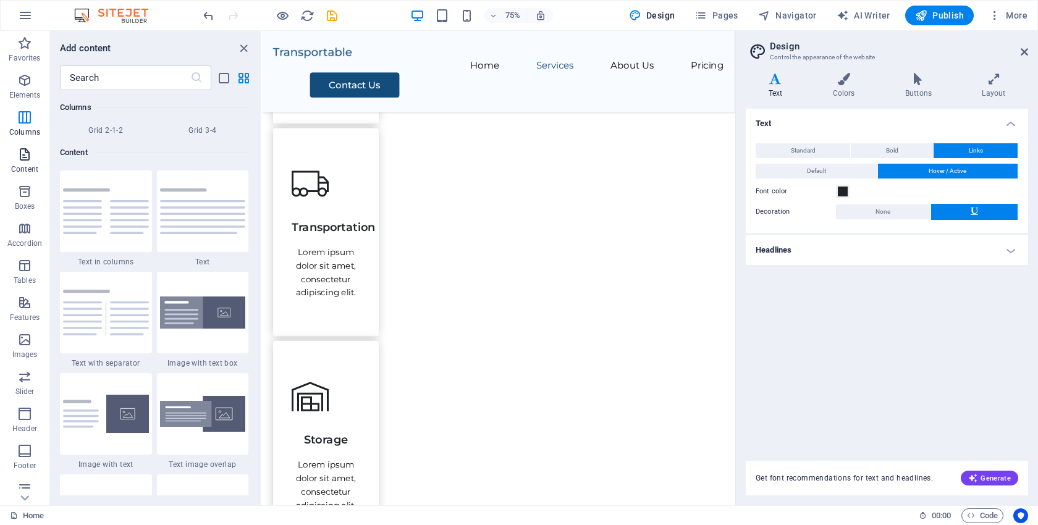
scroll to position [2163, 0]
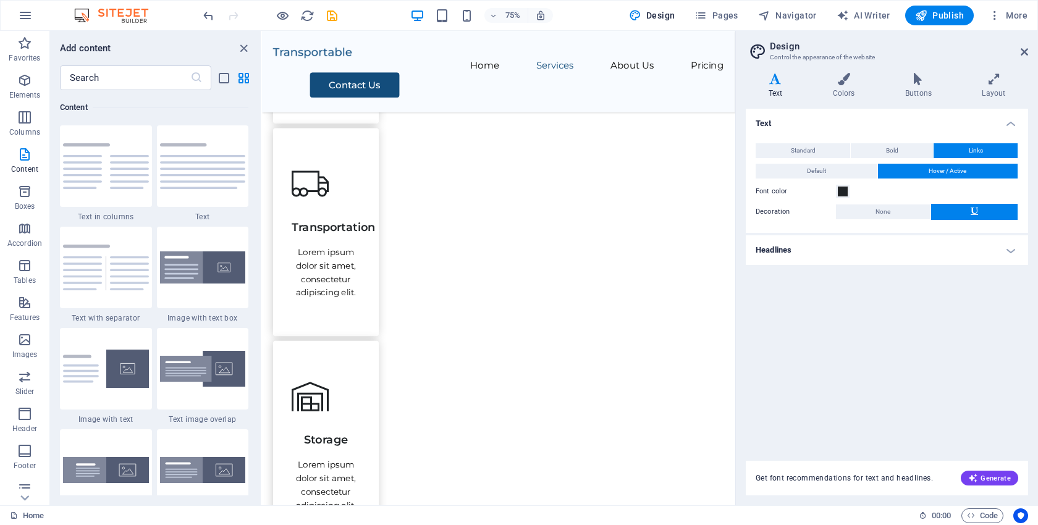
click at [124, 15] on img at bounding box center [117, 15] width 93 height 15
click at [23, 15] on icon "button" at bounding box center [25, 15] width 15 height 15
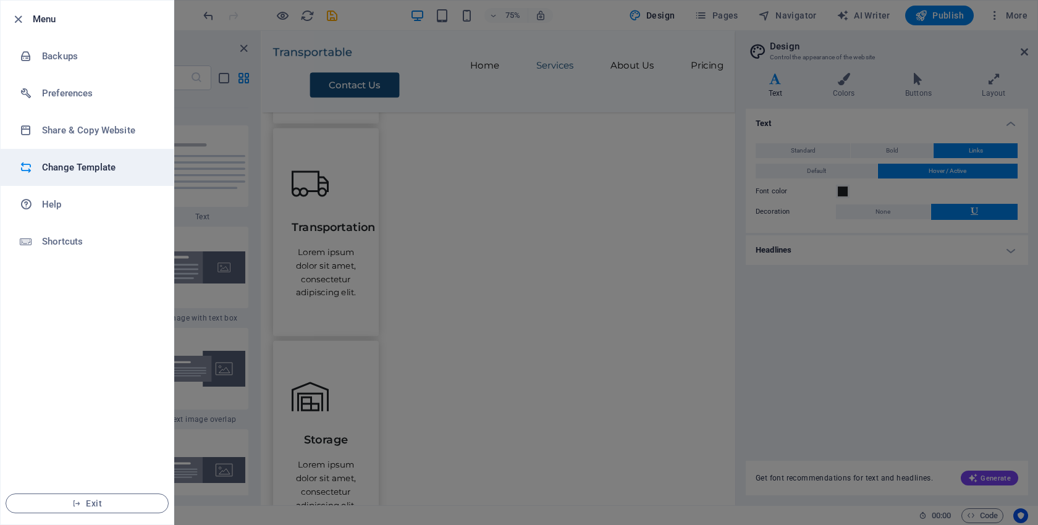
click at [74, 167] on h6 "Change Template" at bounding box center [99, 167] width 114 height 15
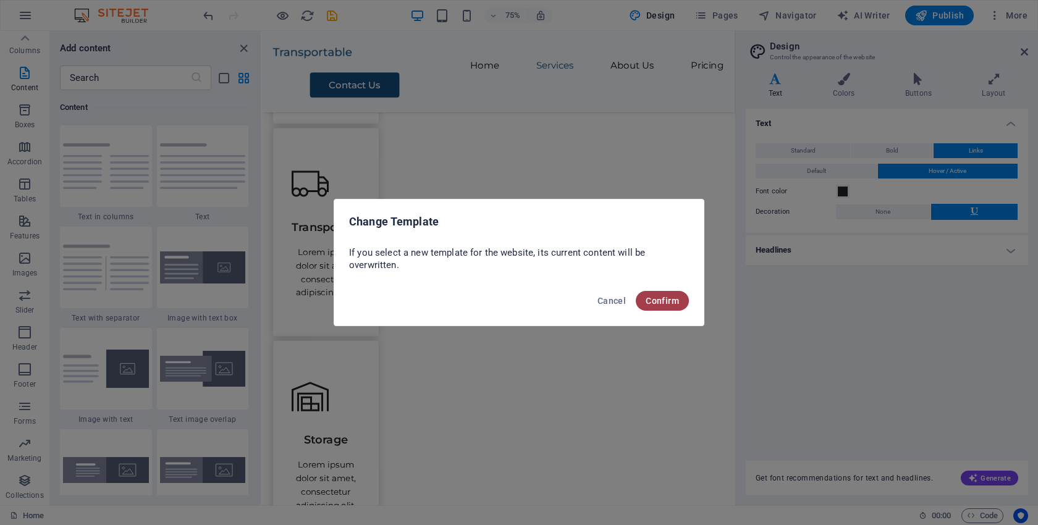
click at [664, 303] on span "Confirm" at bounding box center [662, 301] width 33 height 10
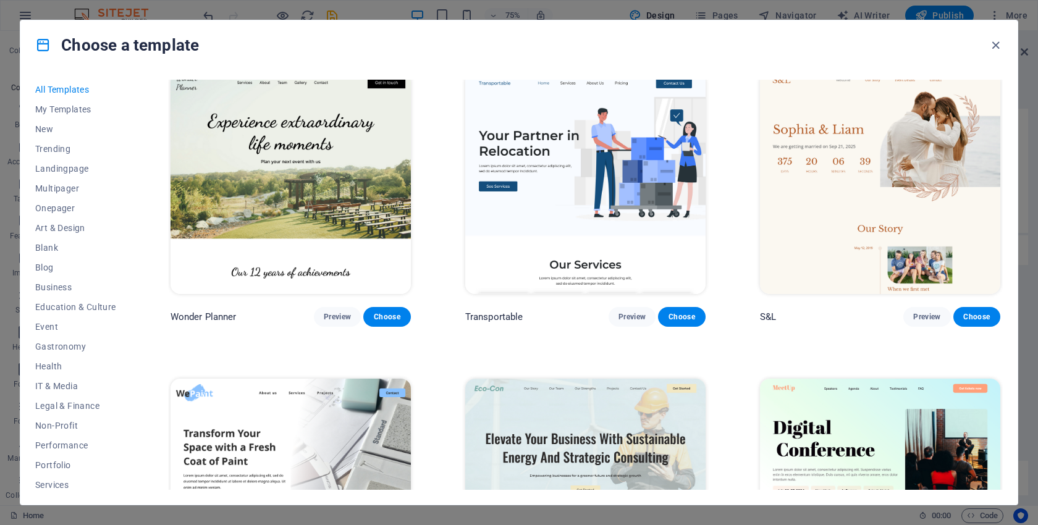
scroll to position [618, 0]
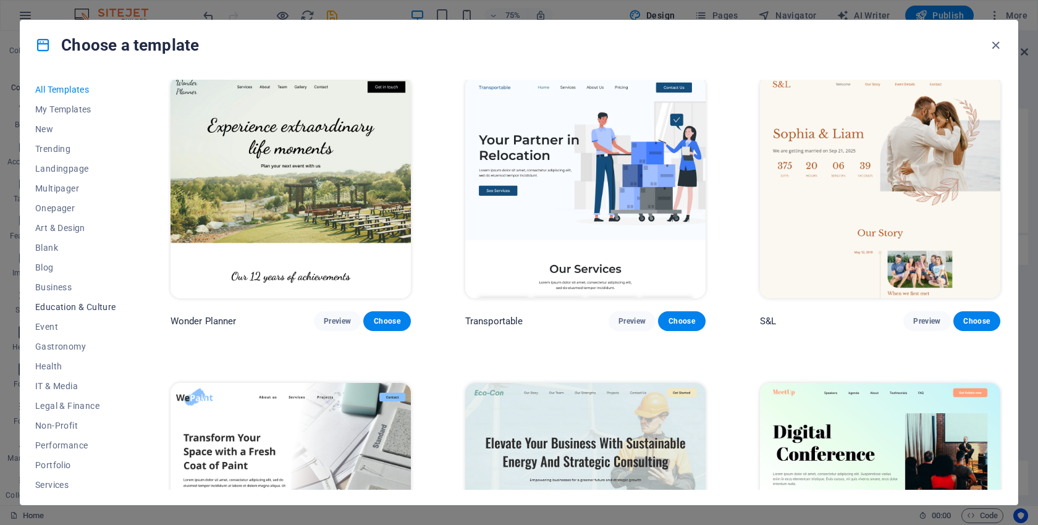
click at [66, 309] on span "Education & Culture" at bounding box center [75, 307] width 81 height 10
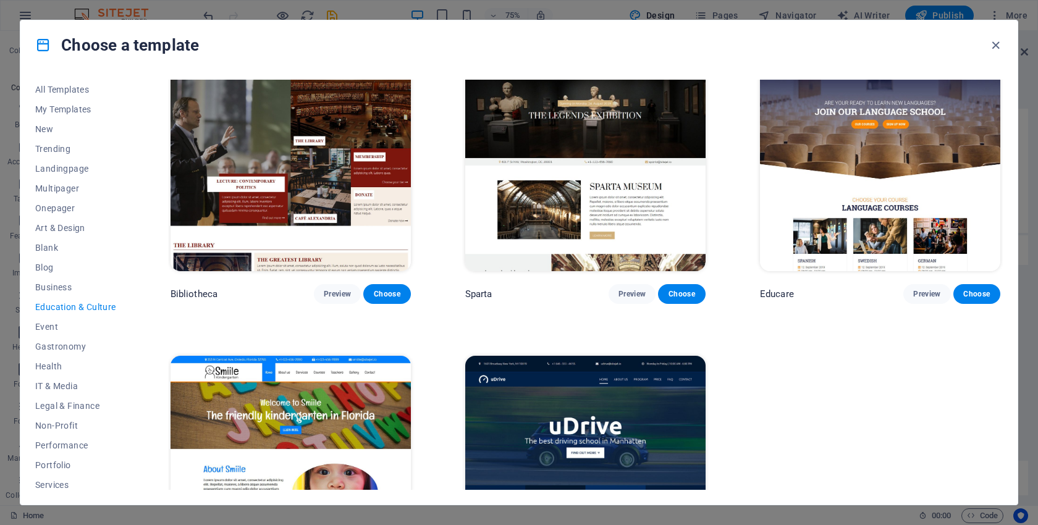
scroll to position [454, 0]
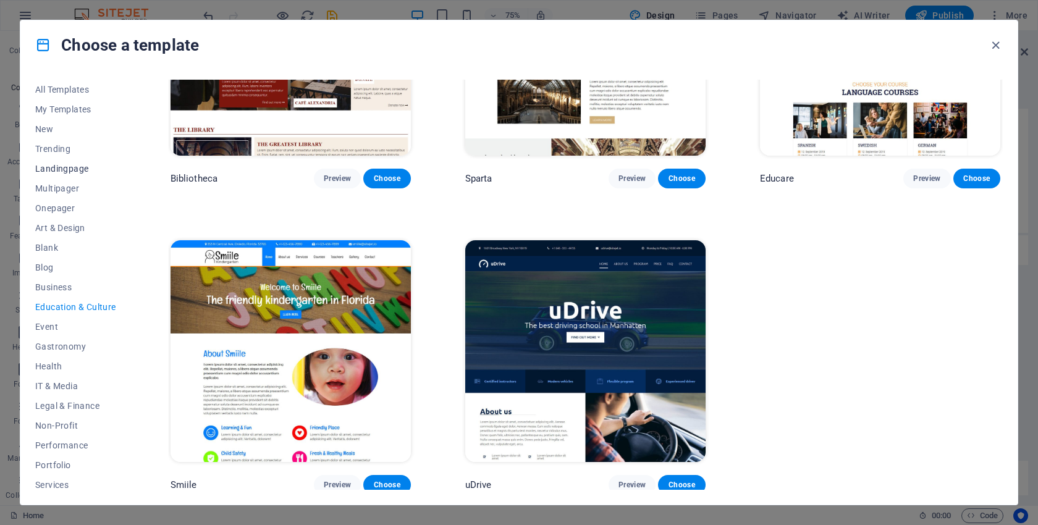
click at [65, 168] on span "Landingpage" at bounding box center [75, 169] width 81 height 10
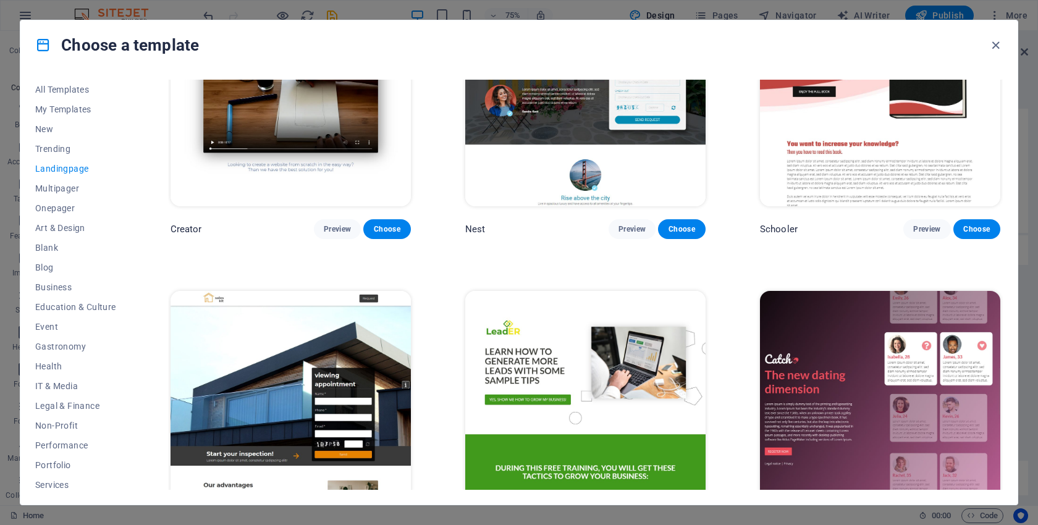
scroll to position [1814, 0]
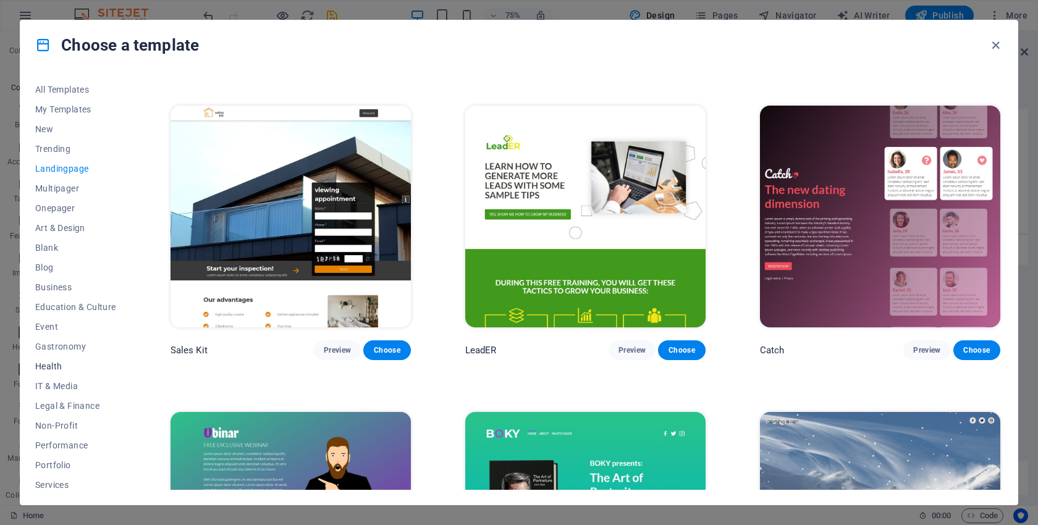
click at [55, 366] on span "Health" at bounding box center [75, 367] width 81 height 10
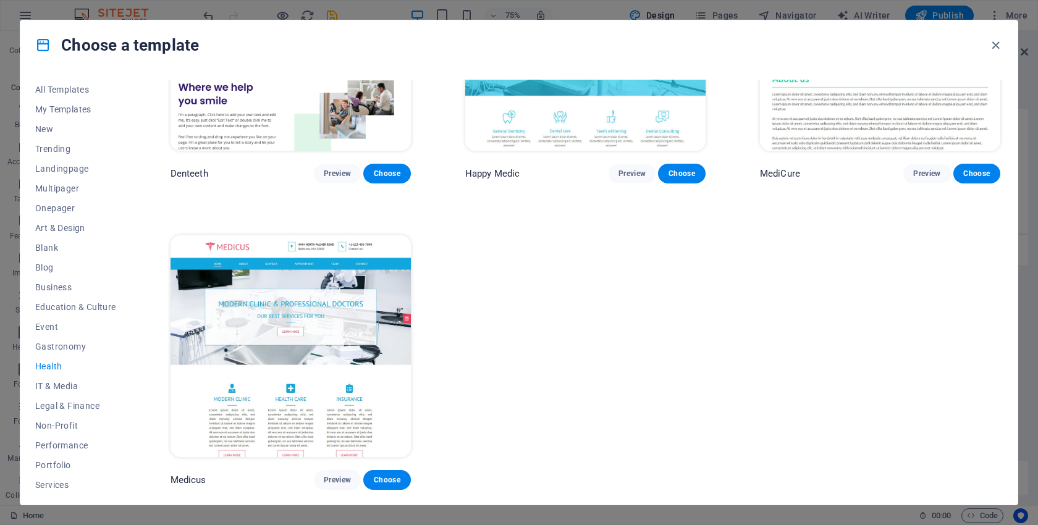
scroll to position [0, 0]
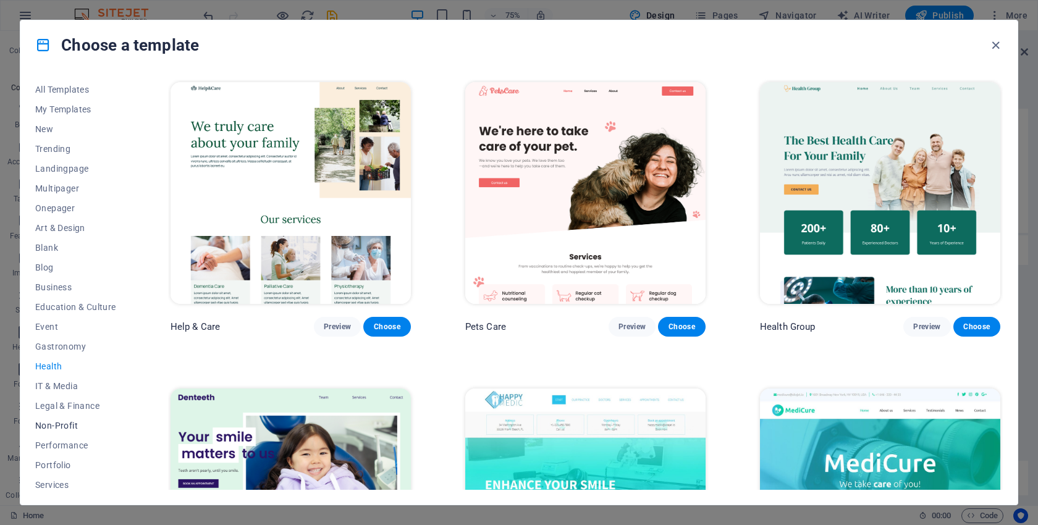
click at [60, 425] on span "Non-Profit" at bounding box center [75, 426] width 81 height 10
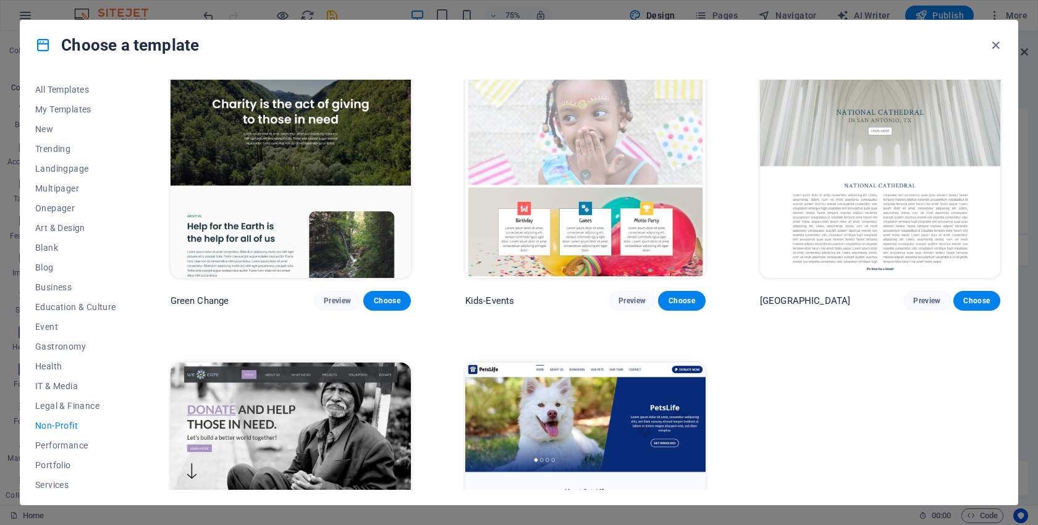
scroll to position [150, 0]
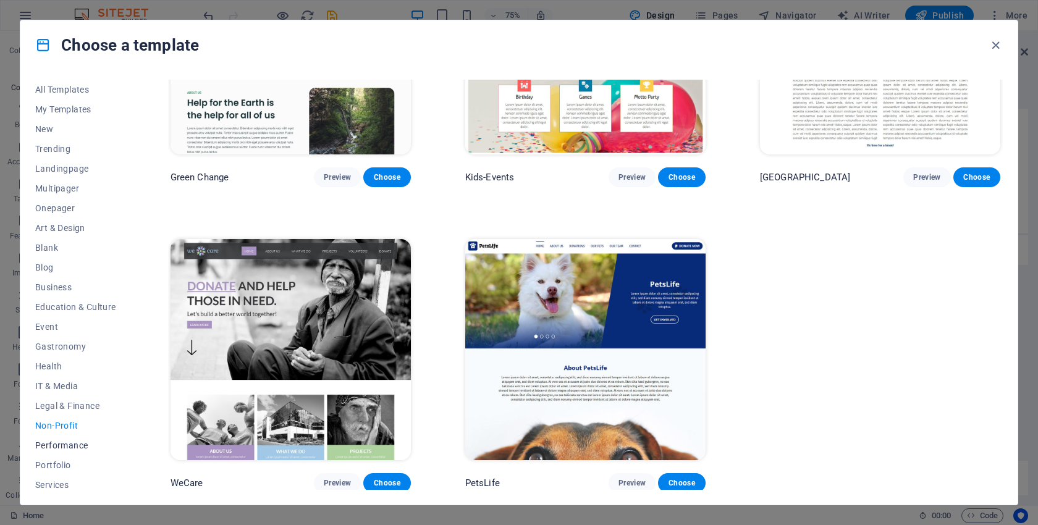
click at [60, 442] on span "Performance" at bounding box center [75, 446] width 81 height 10
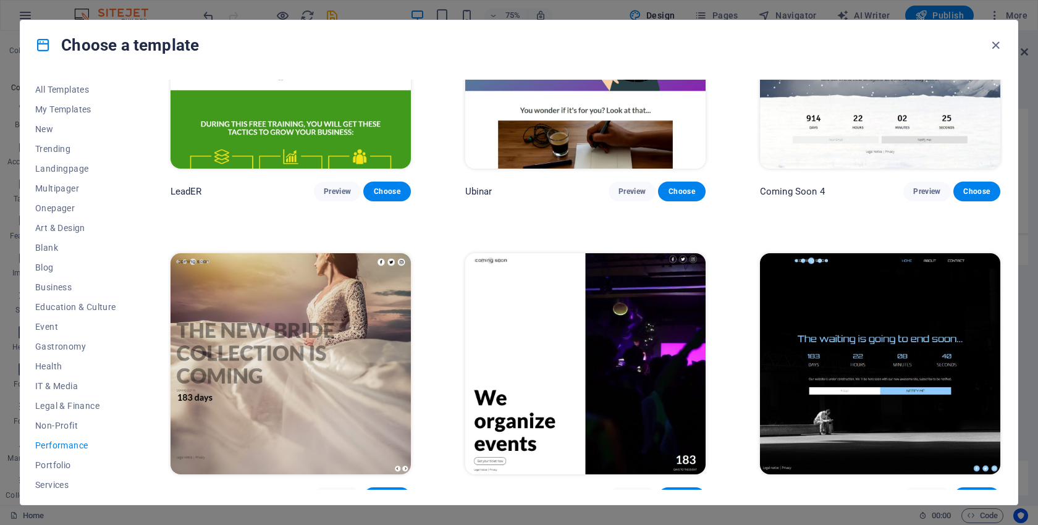
scroll to position [1369, 0]
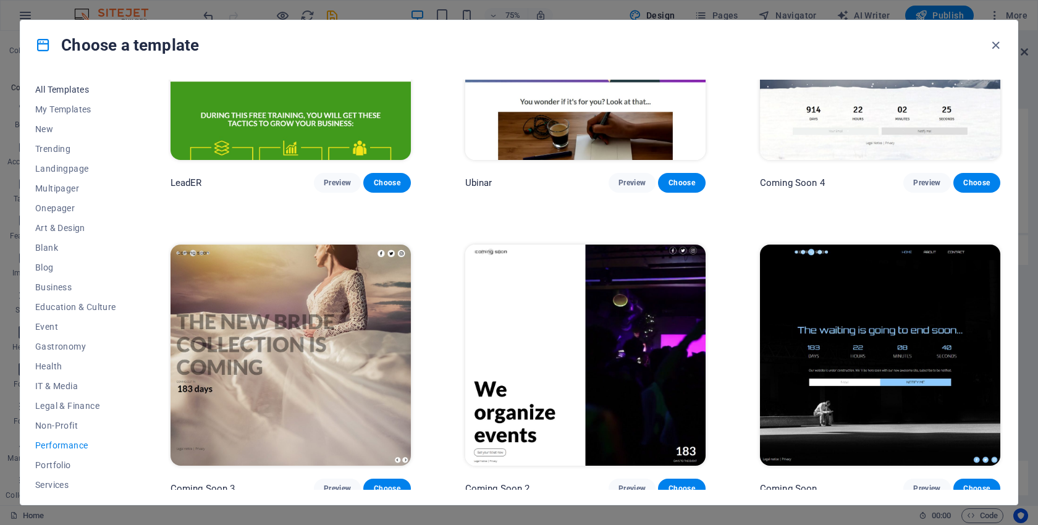
click at [69, 88] on span "All Templates" at bounding box center [75, 90] width 81 height 10
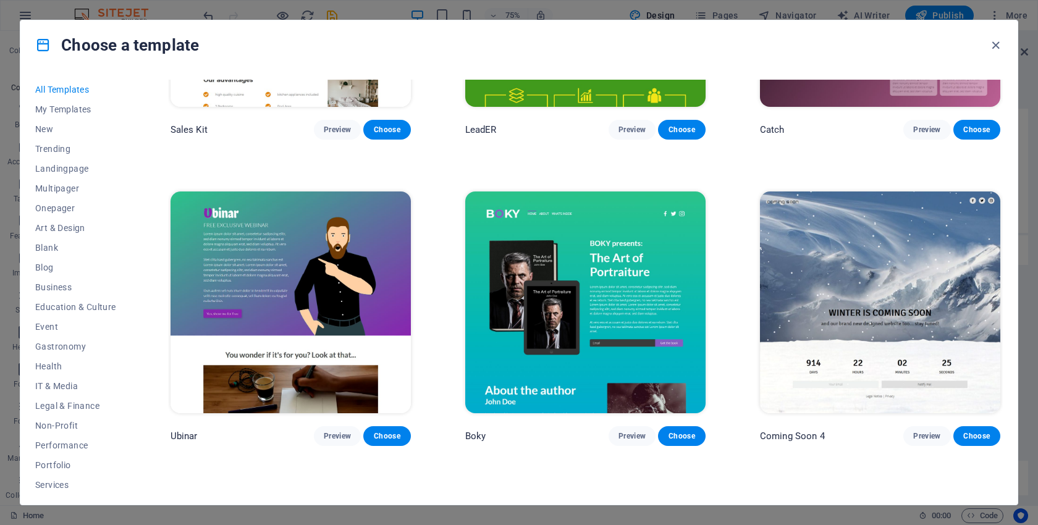
scroll to position [16431, 0]
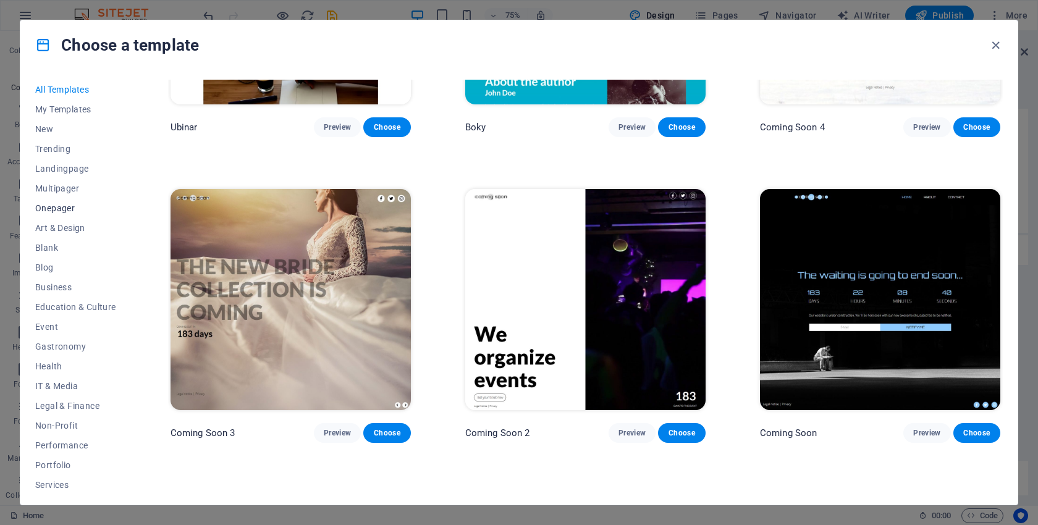
click at [49, 206] on span "Onepager" at bounding box center [75, 208] width 81 height 10
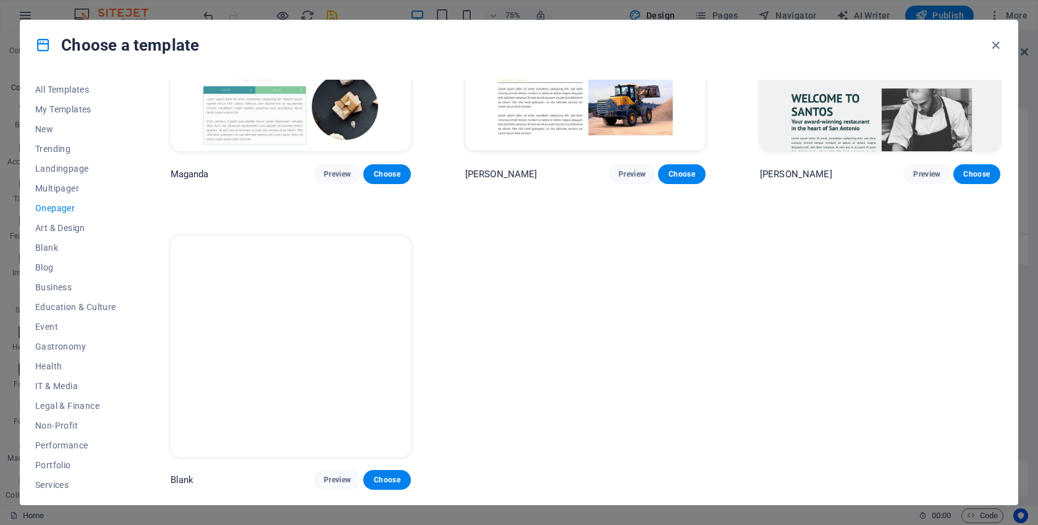
scroll to position [6678, 0]
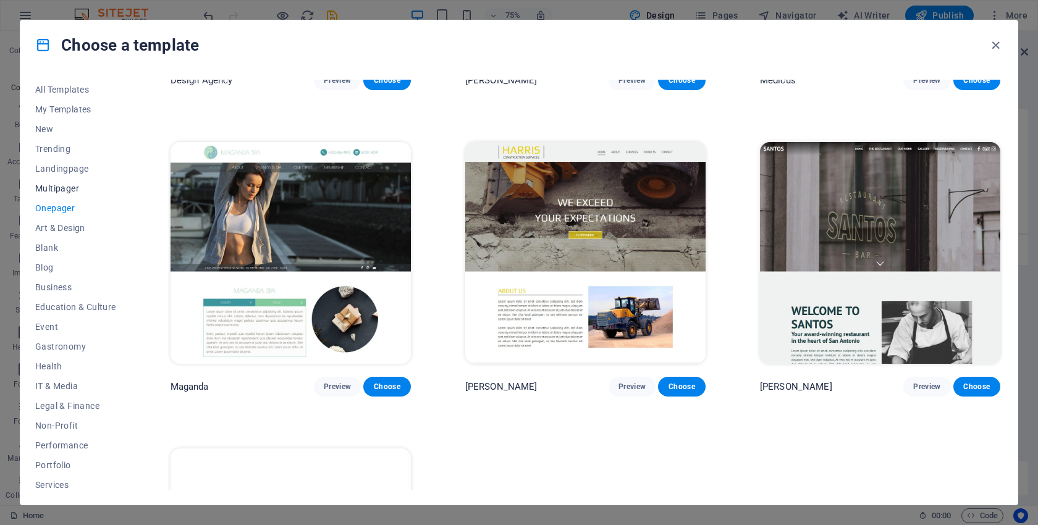
click at [57, 190] on span "Multipager" at bounding box center [75, 189] width 81 height 10
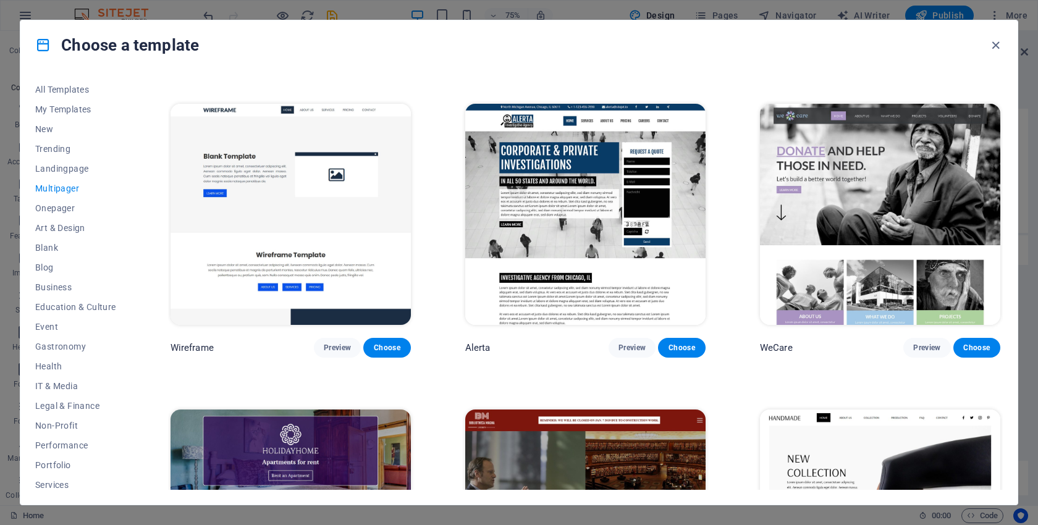
scroll to position [4263, 0]
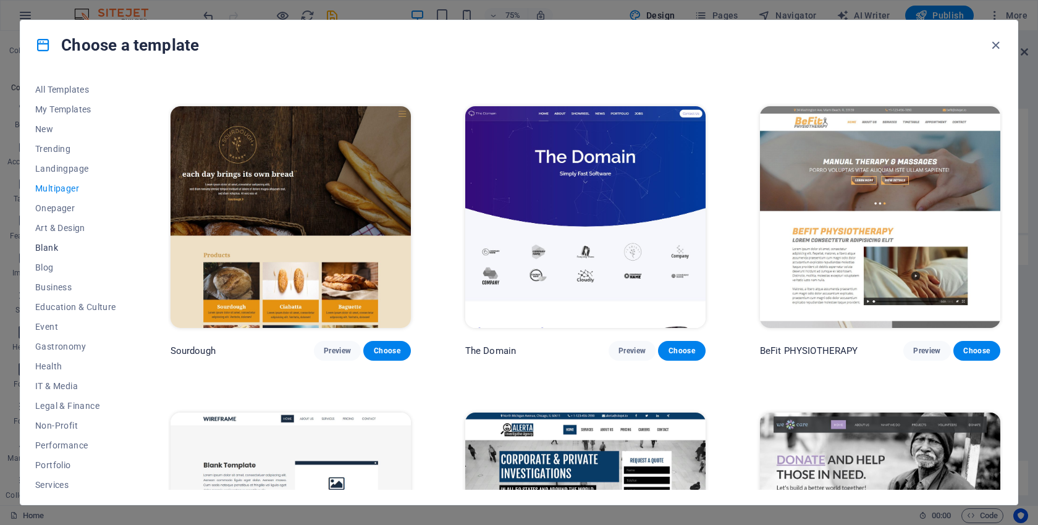
click at [40, 249] on span "Blank" at bounding box center [75, 248] width 81 height 10
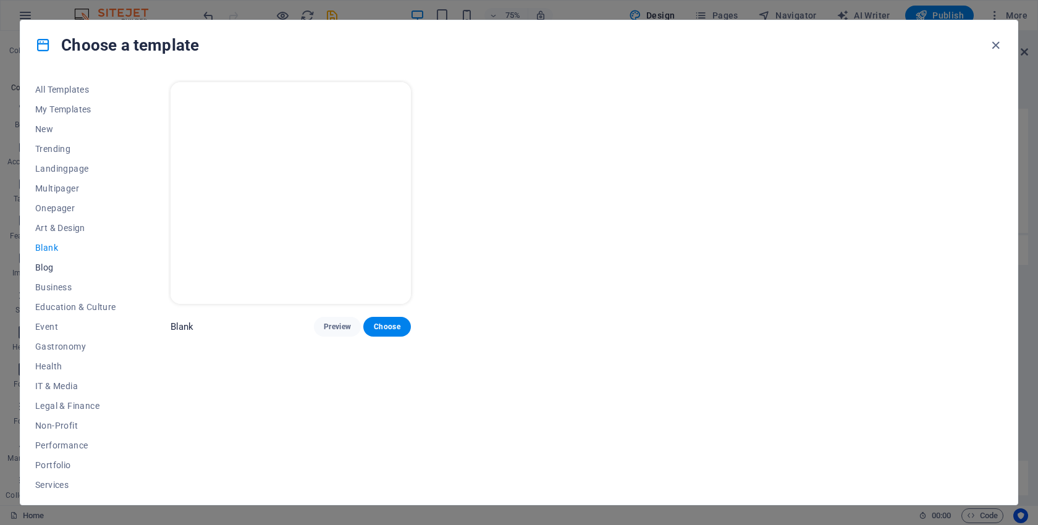
click at [46, 268] on span "Blog" at bounding box center [75, 268] width 81 height 10
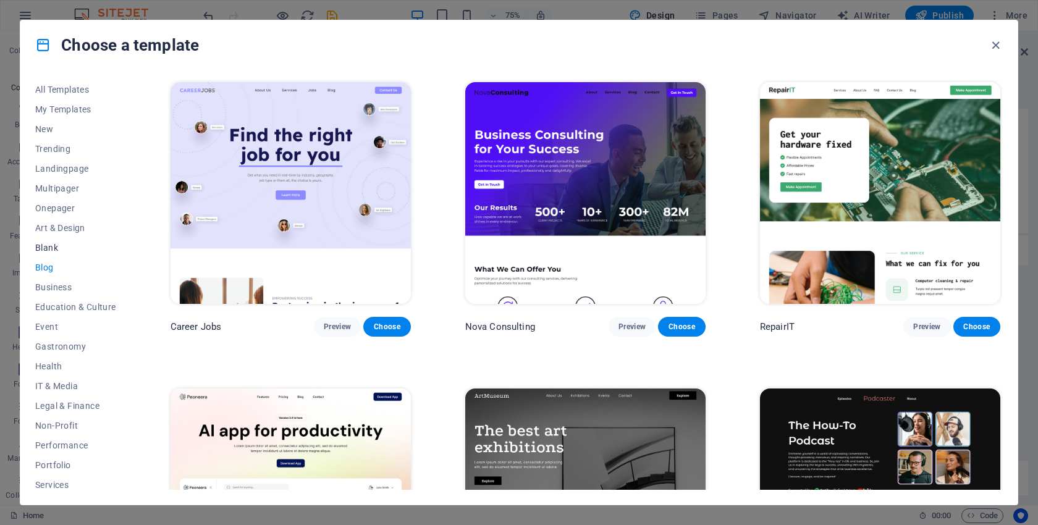
click at [46, 254] on button "Blank" at bounding box center [75, 248] width 81 height 20
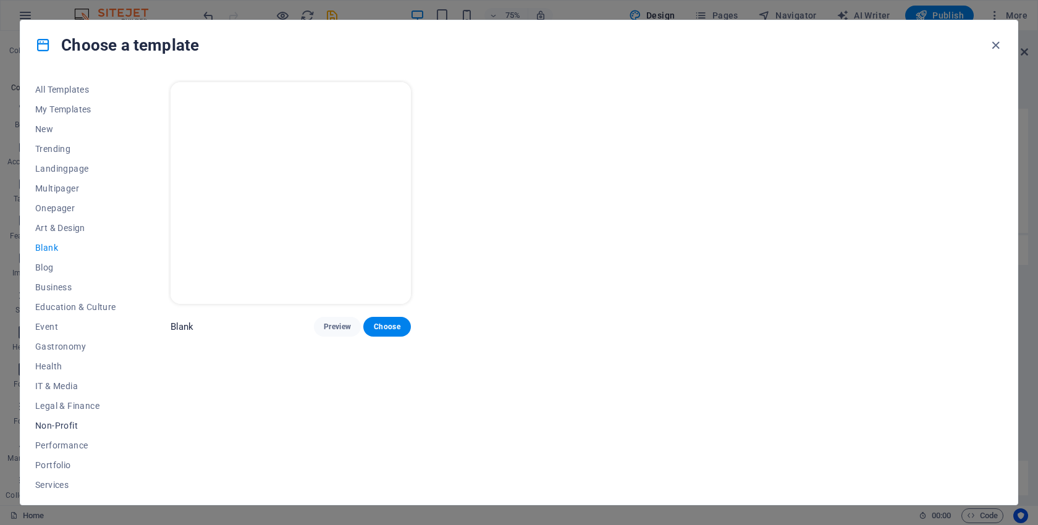
click at [70, 428] on span "Non-Profit" at bounding box center [75, 426] width 81 height 10
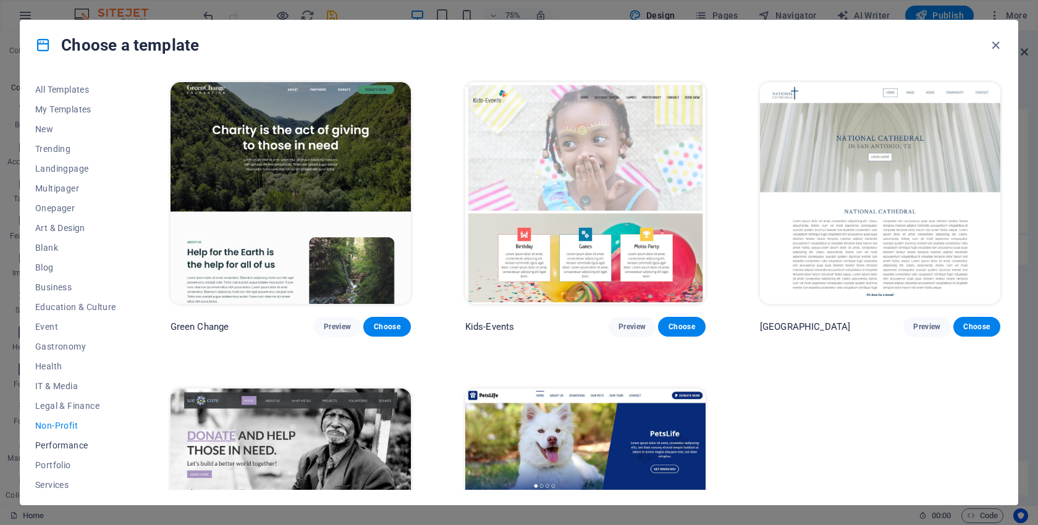
click at [73, 446] on span "Performance" at bounding box center [75, 446] width 81 height 10
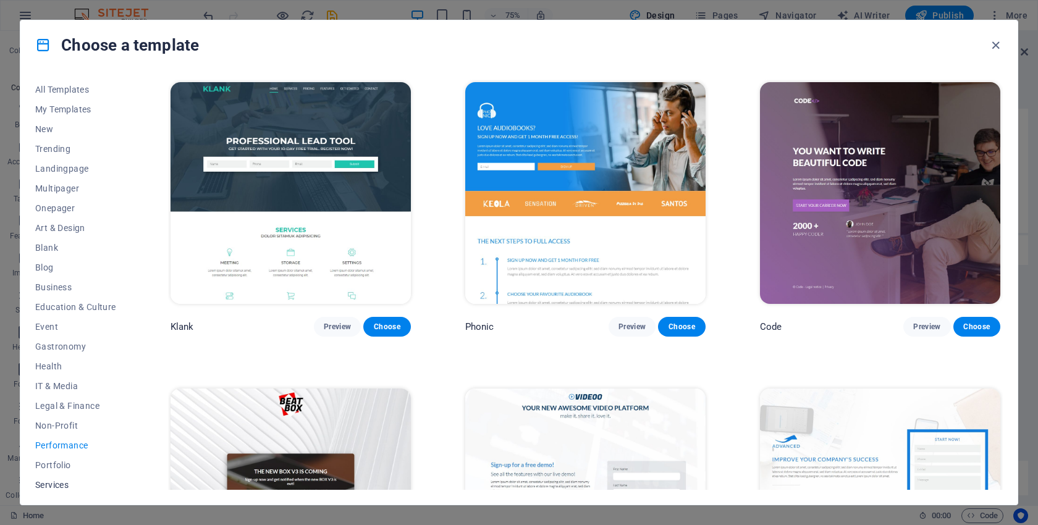
click at [54, 485] on span "Services" at bounding box center [75, 485] width 81 height 10
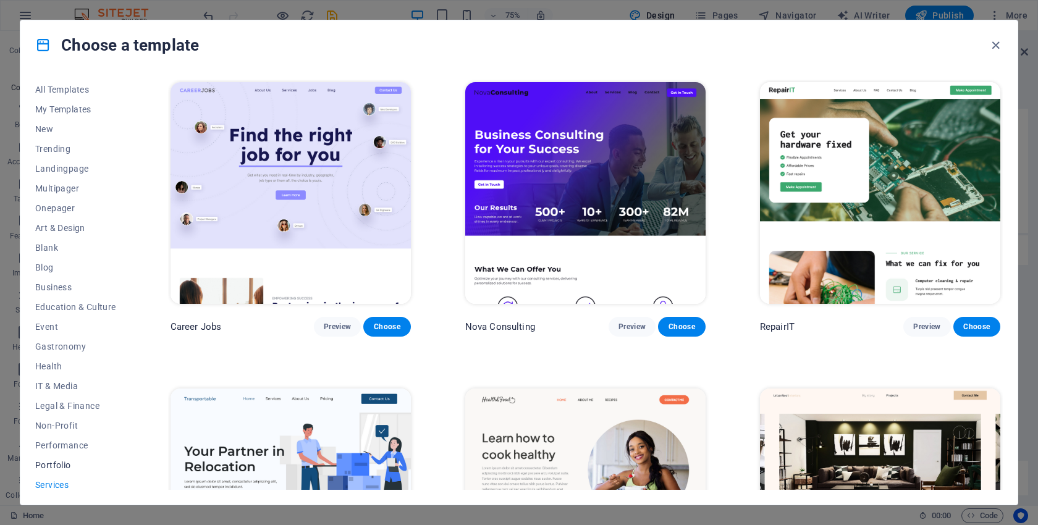
click at [59, 466] on span "Portfolio" at bounding box center [75, 465] width 81 height 10
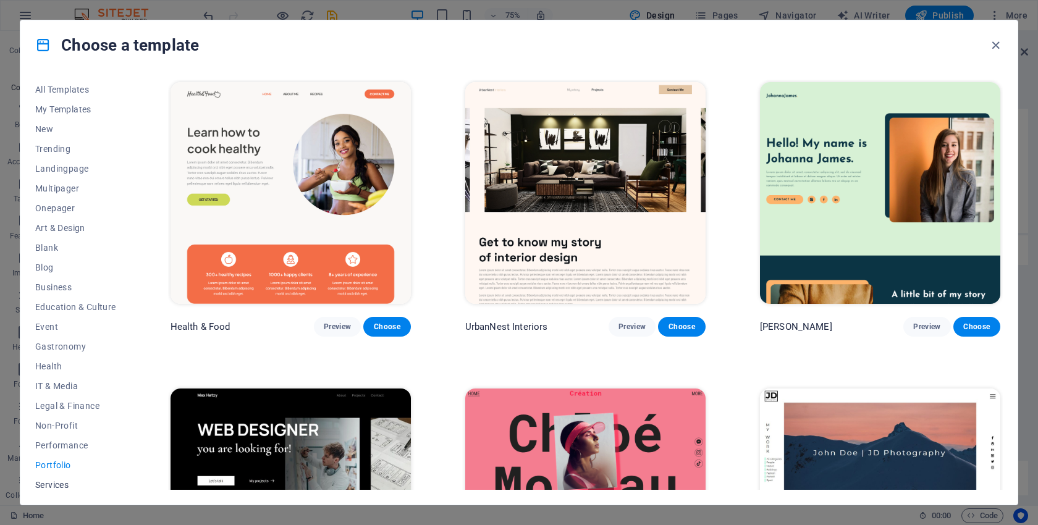
click at [56, 486] on span "Services" at bounding box center [75, 485] width 81 height 10
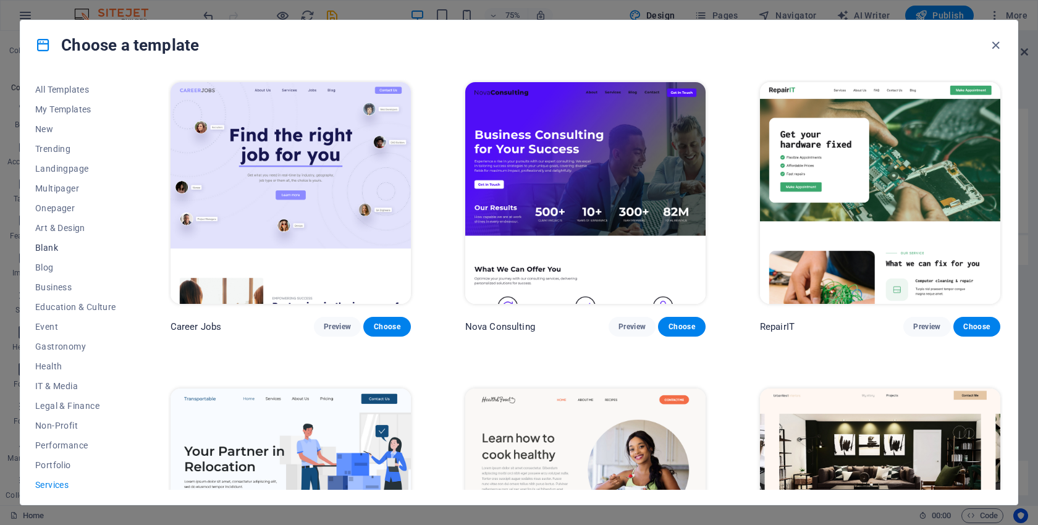
click at [54, 247] on span "Blank" at bounding box center [75, 248] width 81 height 10
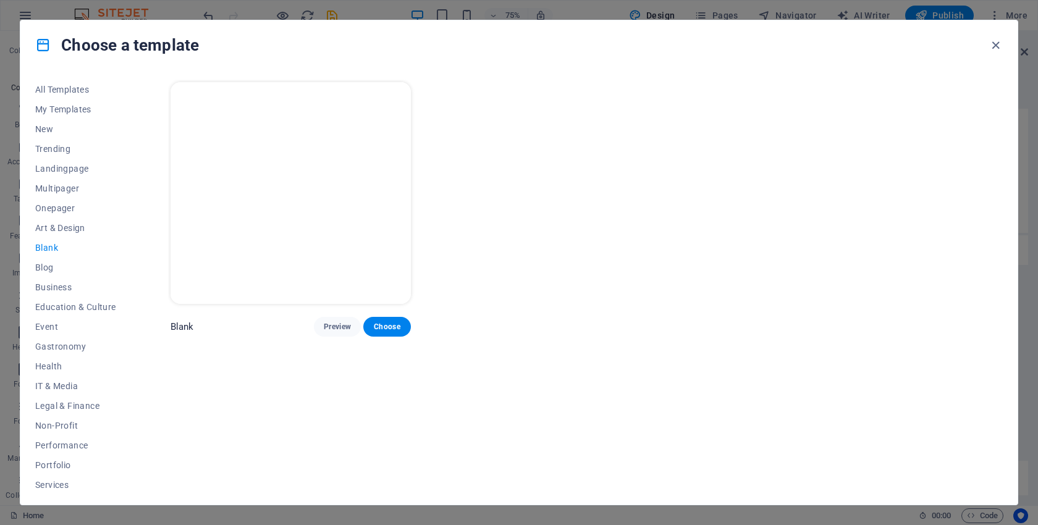
click at [325, 249] on img at bounding box center [291, 193] width 240 height 222
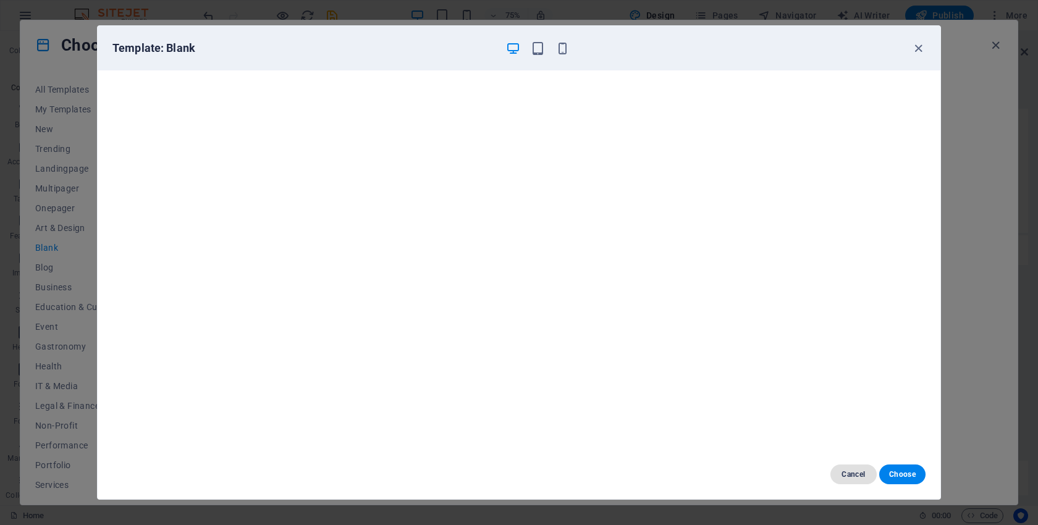
drag, startPoint x: 852, startPoint y: 473, endPoint x: 834, endPoint y: 468, distance: 18.4
click at [853, 473] on span "Cancel" at bounding box center [854, 475] width 27 height 10
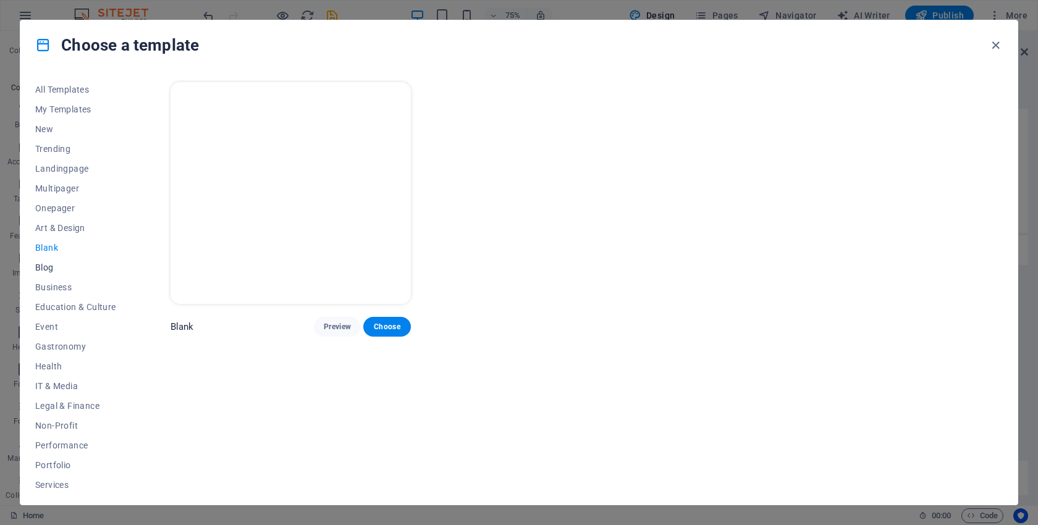
click at [51, 266] on span "Blog" at bounding box center [75, 268] width 81 height 10
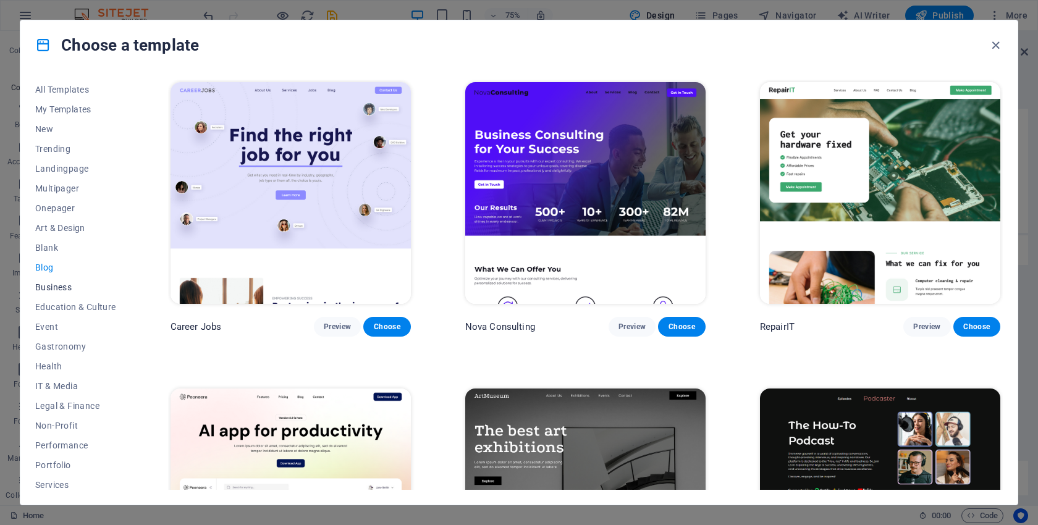
click at [56, 291] on span "Business" at bounding box center [75, 287] width 81 height 10
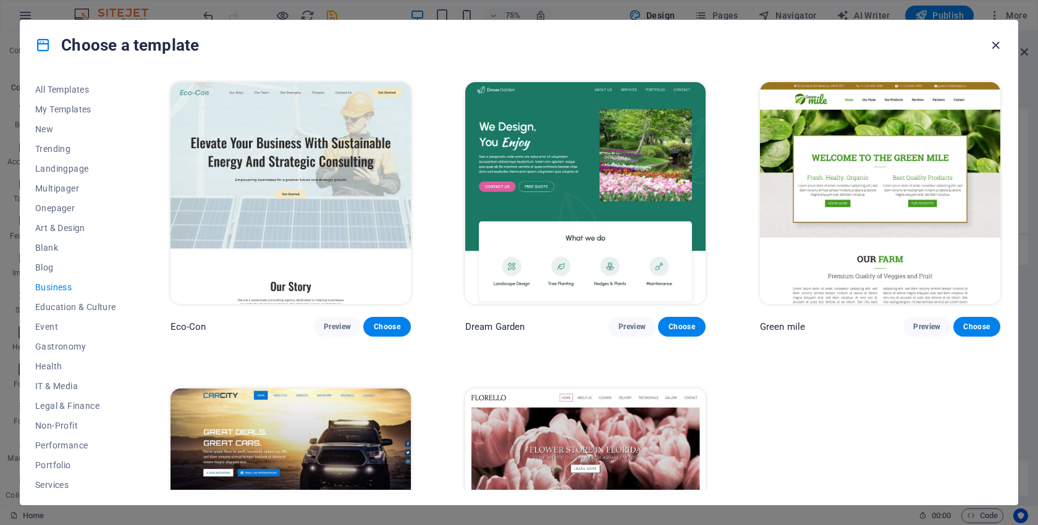
click at [995, 42] on icon "button" at bounding box center [996, 45] width 14 height 14
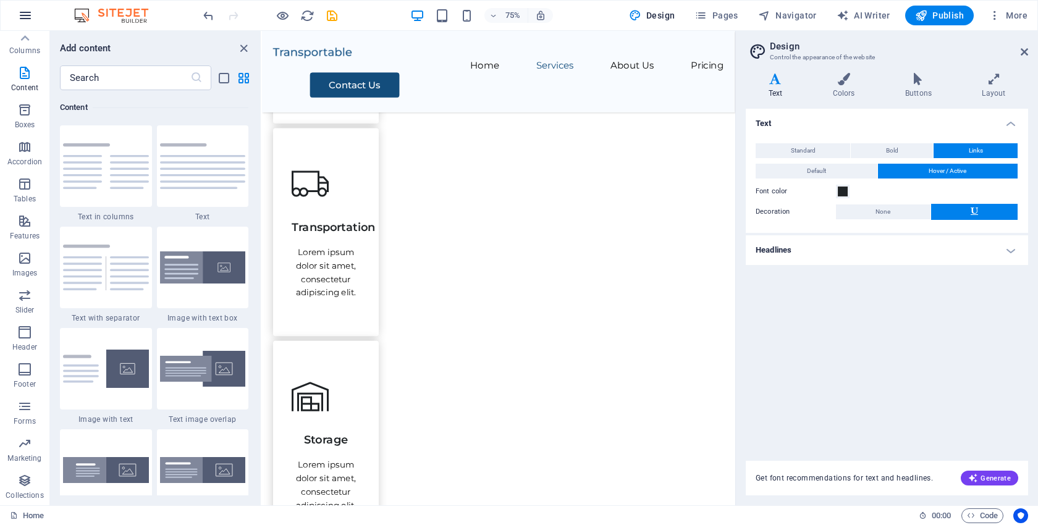
click at [17, 15] on button "button" at bounding box center [26, 16] width 30 height 30
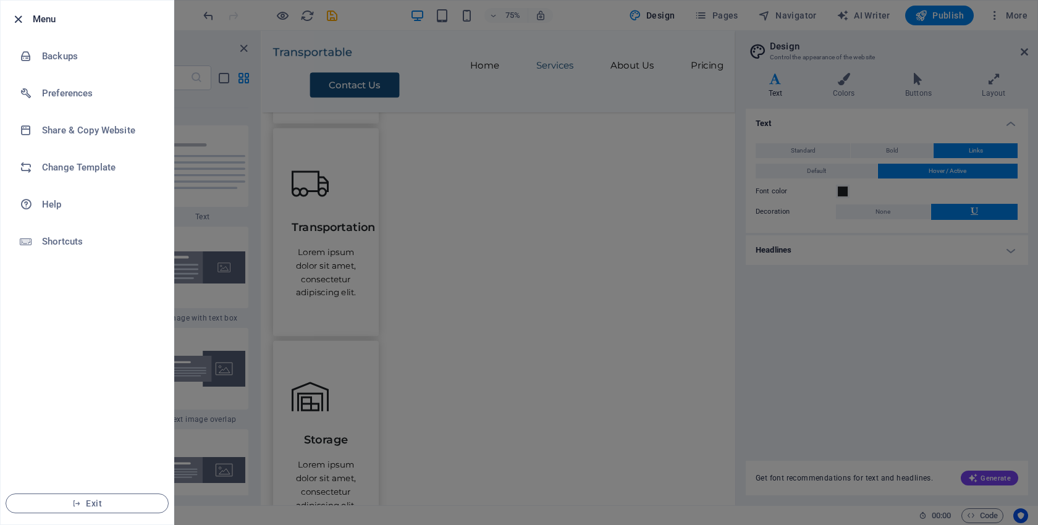
click at [17, 20] on icon "button" at bounding box center [18, 19] width 14 height 14
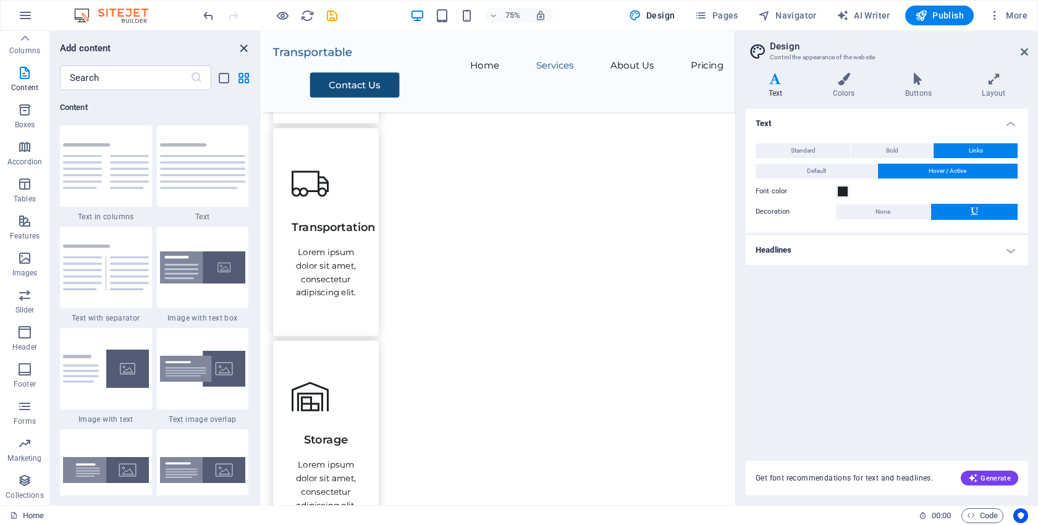
click at [243, 51] on icon "close panel" at bounding box center [244, 48] width 14 height 14
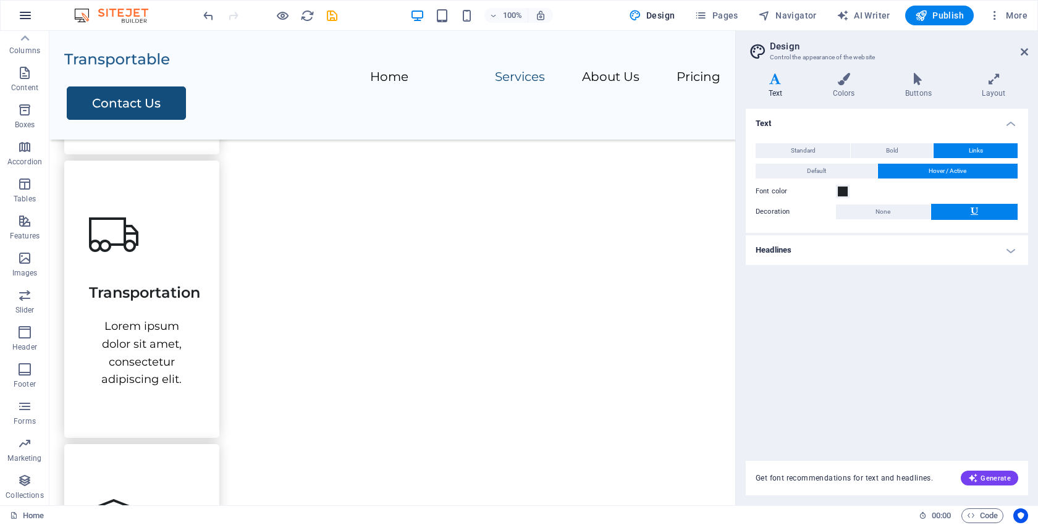
click at [23, 19] on icon "button" at bounding box center [25, 15] width 15 height 15
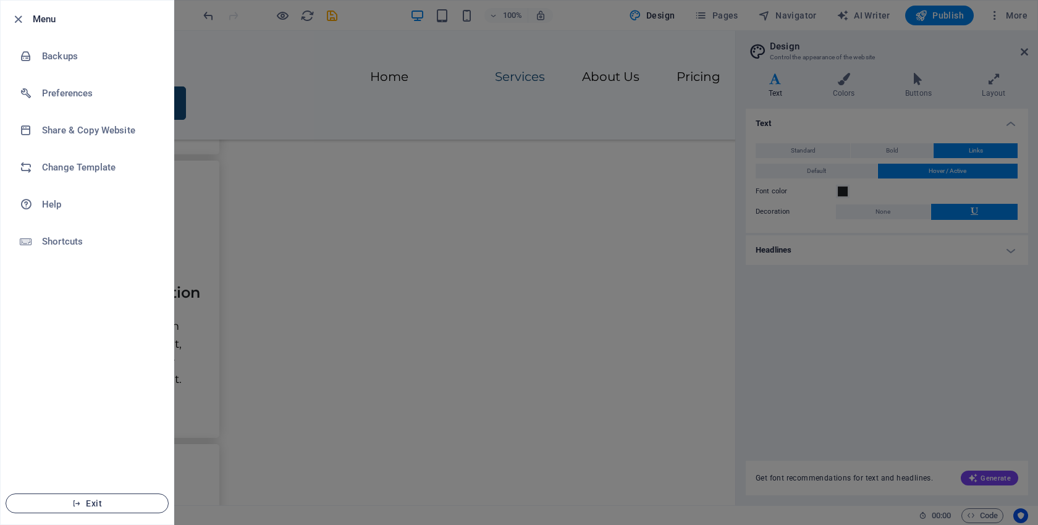
click at [78, 504] on icon "button" at bounding box center [76, 503] width 9 height 9
